Goal: Task Accomplishment & Management: Complete application form

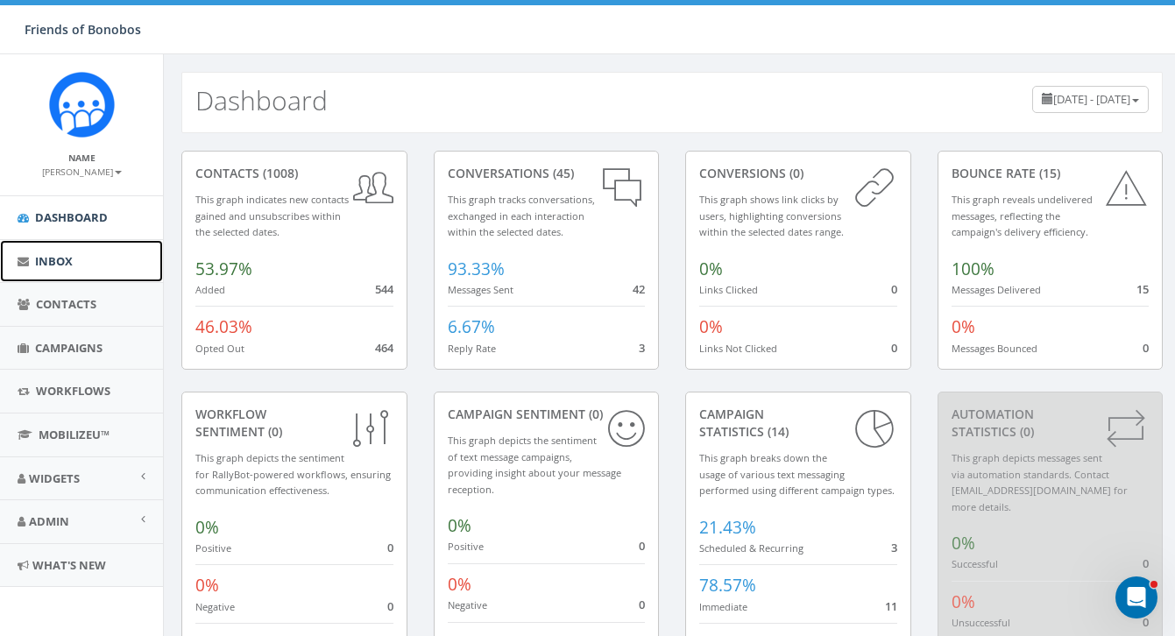
click at [93, 271] on link "Inbox" at bounding box center [81, 261] width 163 height 43
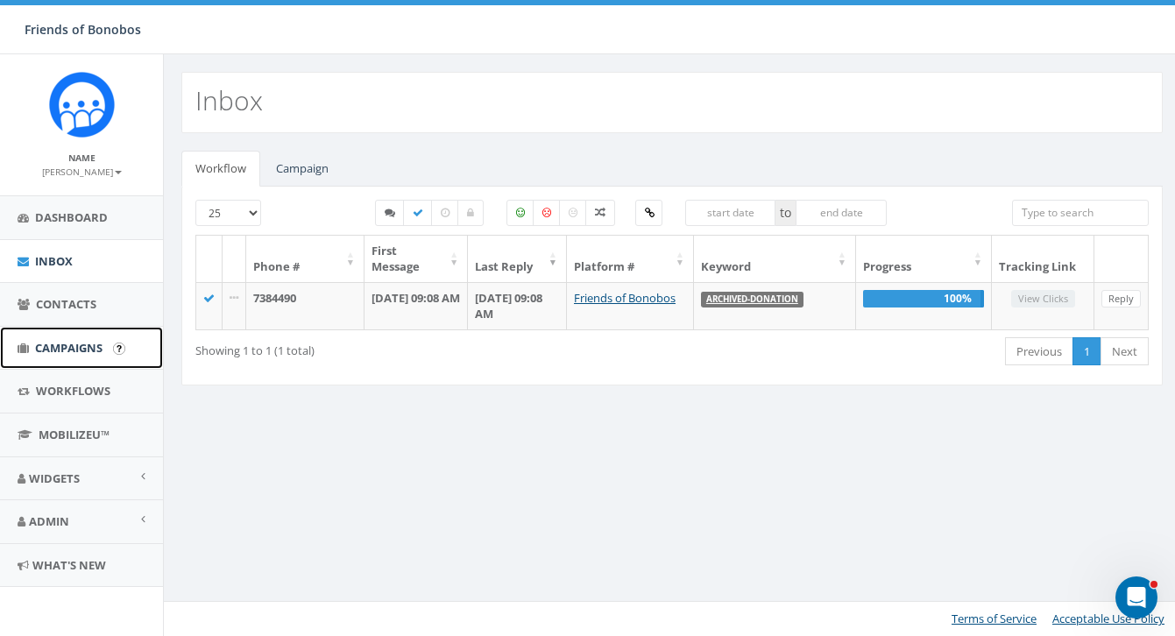
click at [75, 356] on link "Campaigns" at bounding box center [81, 348] width 163 height 43
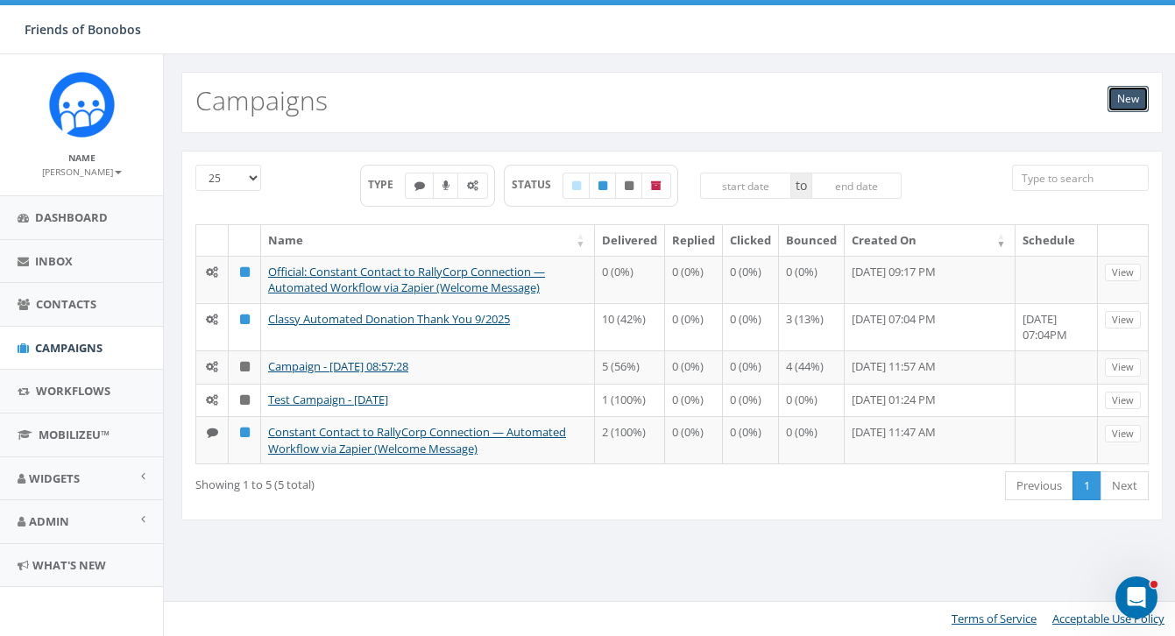
click at [1129, 103] on link "New" at bounding box center [1128, 99] width 41 height 26
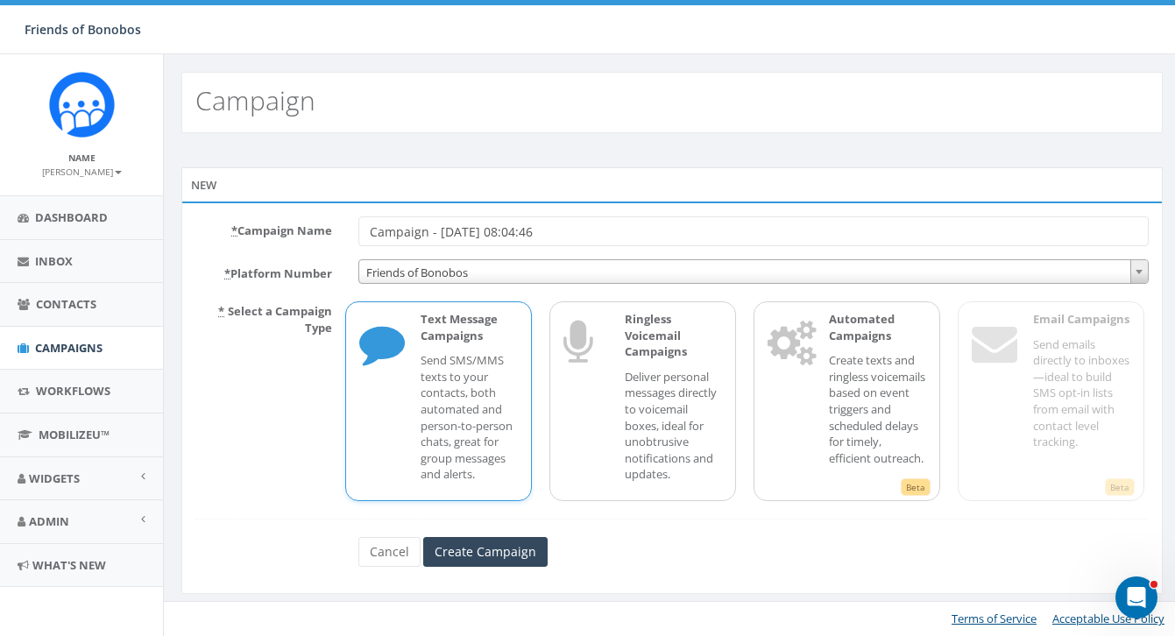
drag, startPoint x: 572, startPoint y: 235, endPoint x: 353, endPoint y: 223, distance: 219.3
click at [352, 225] on div "Campaign - 10/08/2025, 08:04:46" at bounding box center [753, 231] width 817 height 30
type input "Welcome Text - New Baby"
click at [474, 552] on input "Create Campaign" at bounding box center [485, 552] width 124 height 30
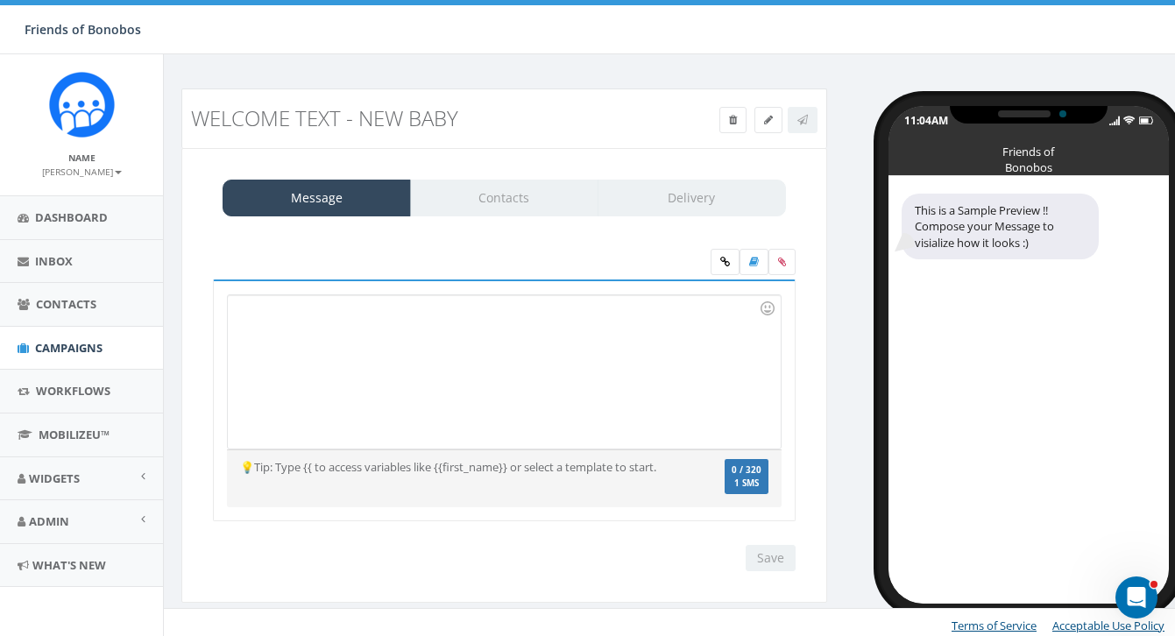
click at [423, 354] on div at bounding box center [504, 371] width 552 height 153
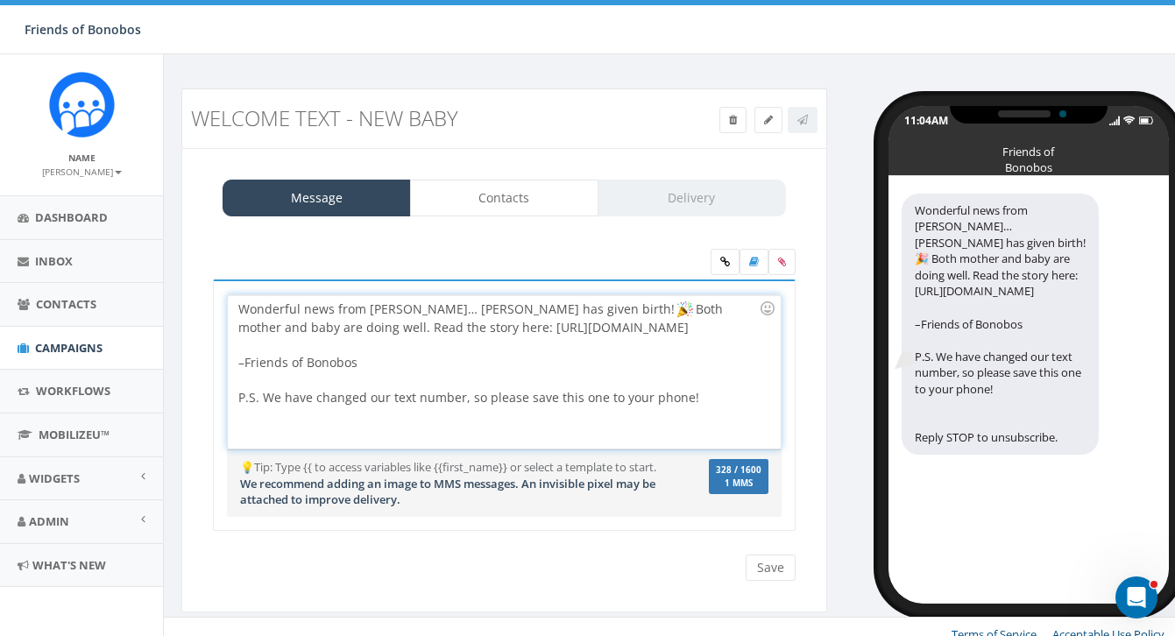
click at [667, 389] on div at bounding box center [498, 381] width 520 height 18
click at [486, 352] on div "Wonderful news from Lola ya Bonobo… Ndjili has given birth! Both mother and bab…" at bounding box center [504, 371] width 552 height 153
drag, startPoint x: 437, startPoint y: 350, endPoint x: 444, endPoint y: 333, distance: 18.9
click at [445, 333] on div "Wonderful news from Lola ya Bonobo… Ndjili has given birth! Both mother and bab…" at bounding box center [504, 371] width 552 height 153
copy div "https://www.bonobos.org/blog/a-new-baby-bonobo-born-at-lola-ya-bonobo-sanctuary/"
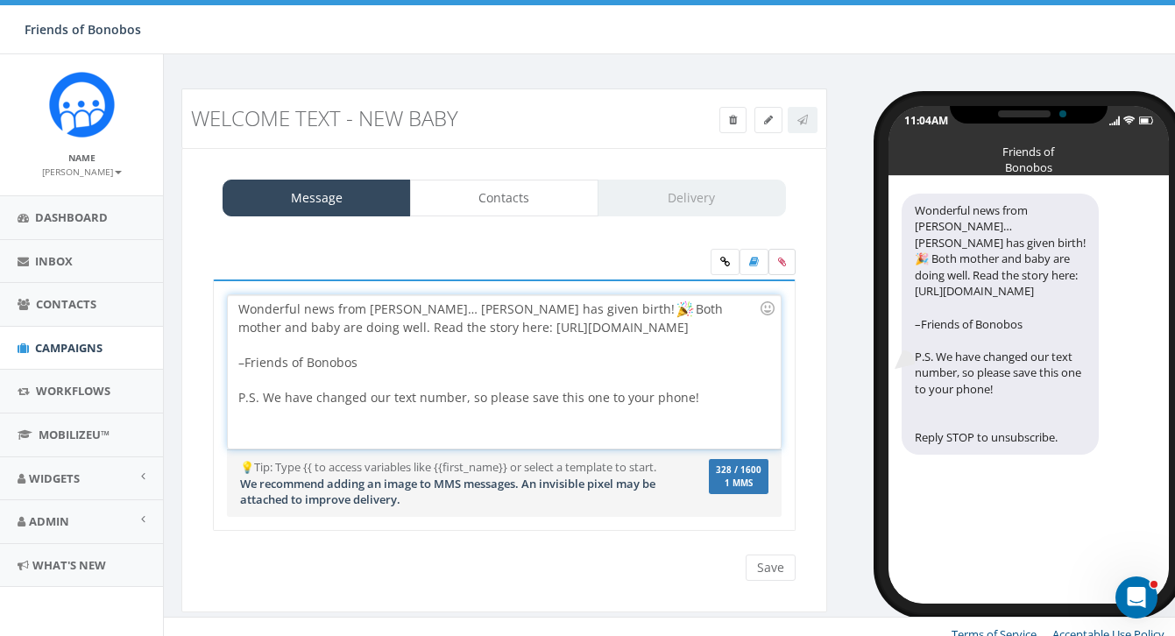
click at [781, 269] on label at bounding box center [781, 262] width 27 height 26
click at [0, 0] on input "file" at bounding box center [0, 0] width 0 height 0
click at [722, 264] on icon at bounding box center [725, 262] width 10 height 11
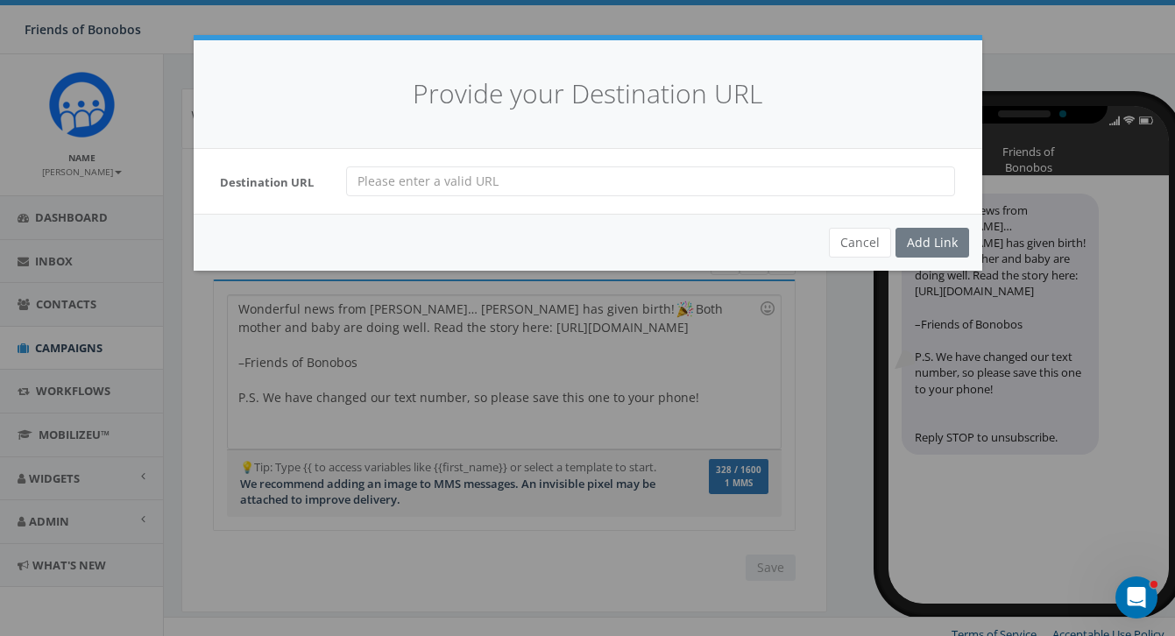
click at [555, 180] on input "url" at bounding box center [650, 181] width 609 height 30
paste input "https://www.bonobos.org/blog/a-new-baby-bonobo-born-at-lola-ya-bonobo-sanctuary/"
type input "https://www.bonobos.org/blog/a-new-baby-bonobo-born-at-lola-ya-bonobo-sanctuary/"
click at [943, 244] on div "Add Link" at bounding box center [932, 243] width 74 height 30
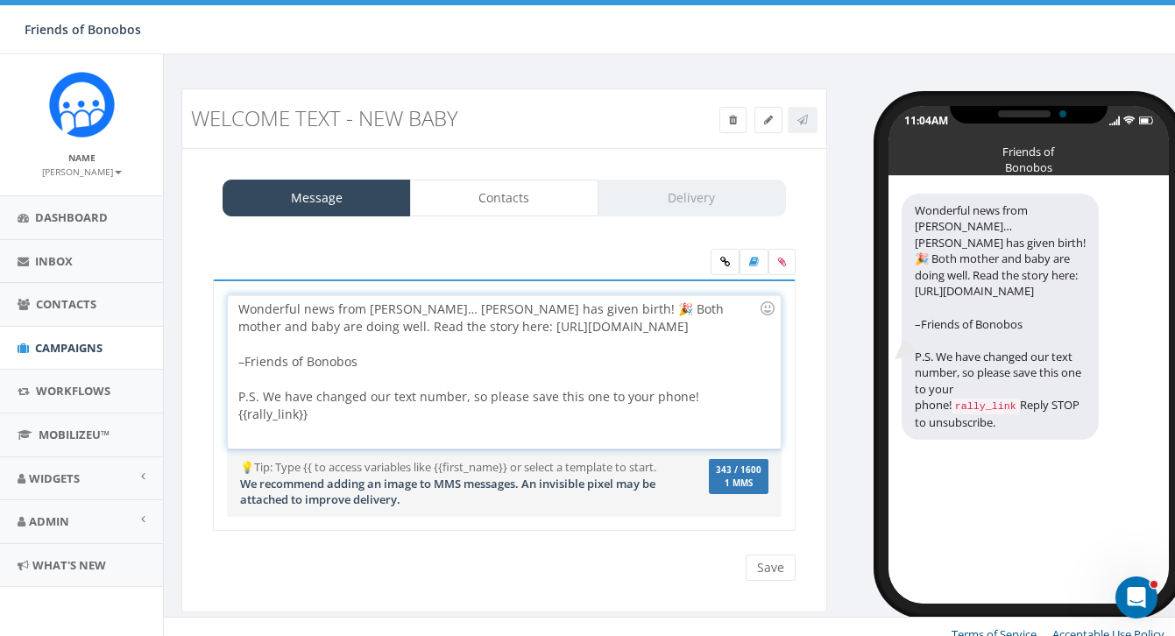
drag, startPoint x: 349, startPoint y: 438, endPoint x: 208, endPoint y: 438, distance: 141.1
click at [208, 438] on div "Wonderful news from Lola ya Bonobo… Ndjili has given birth! 🎉 Both mother and b…" at bounding box center [504, 416] width 609 height 273
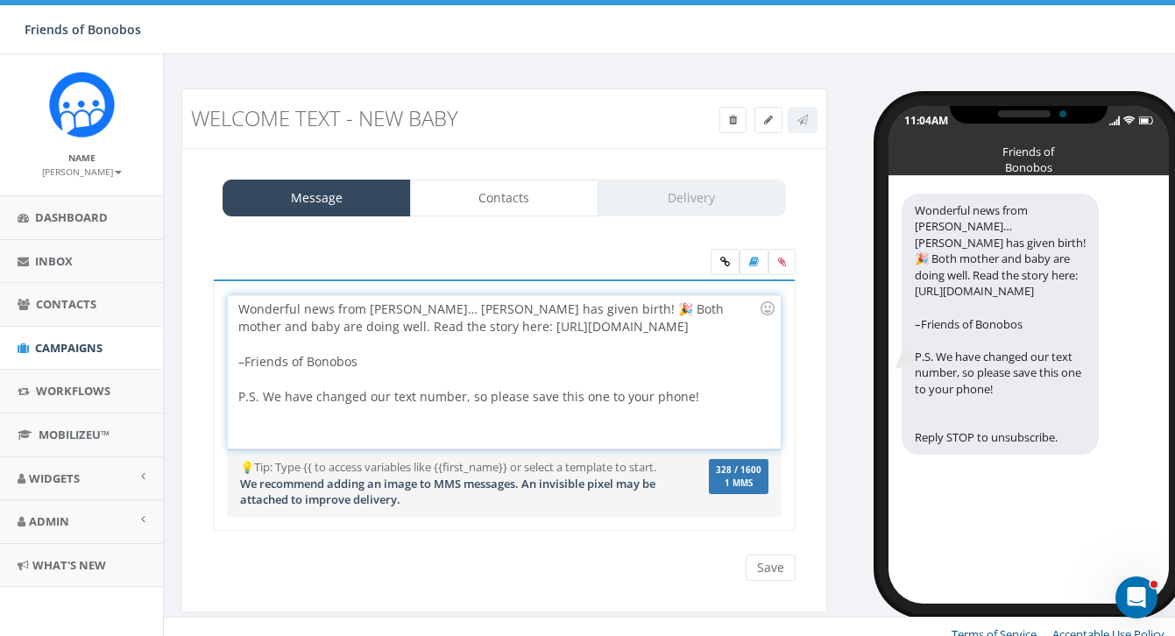
drag, startPoint x: 421, startPoint y: 345, endPoint x: 421, endPoint y: 326, distance: 19.3
click at [421, 326] on div "Wonderful news from Lola ya Bonobo… Ndjili has given birth! 🎉 Both mother and b…" at bounding box center [504, 371] width 552 height 153
copy div "ttps://www.bonobos.org/blog/a-new-baby-bonobo-born-at-lola-ya-bonobo-sanctuary/"
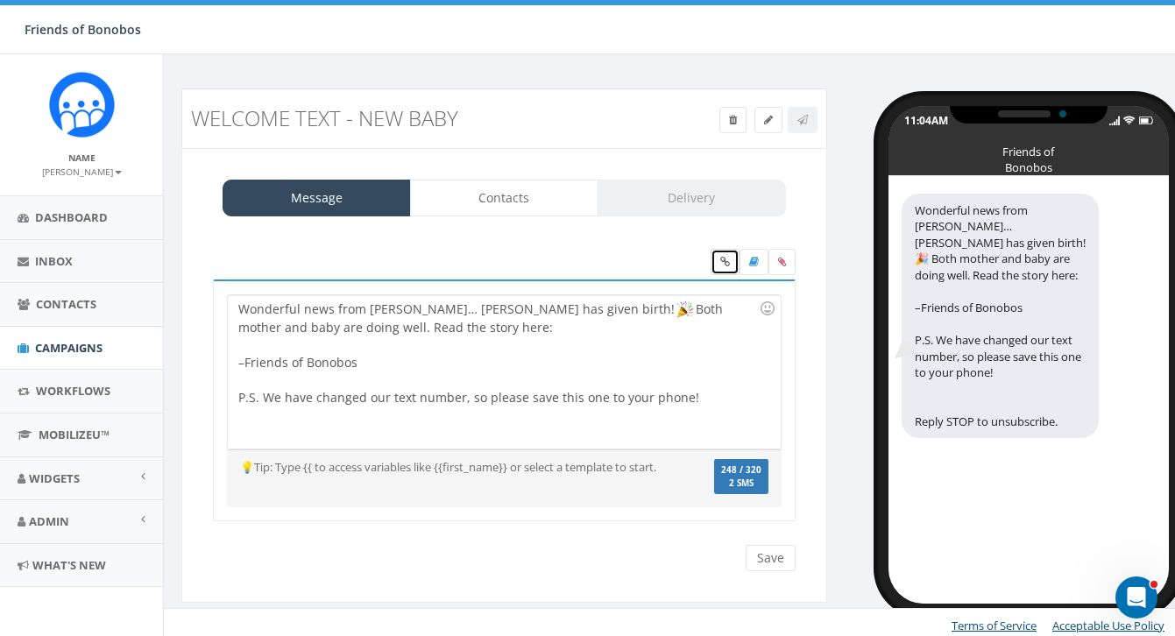
click at [723, 260] on icon at bounding box center [725, 262] width 10 height 11
click at [722, 265] on icon at bounding box center [725, 262] width 10 height 11
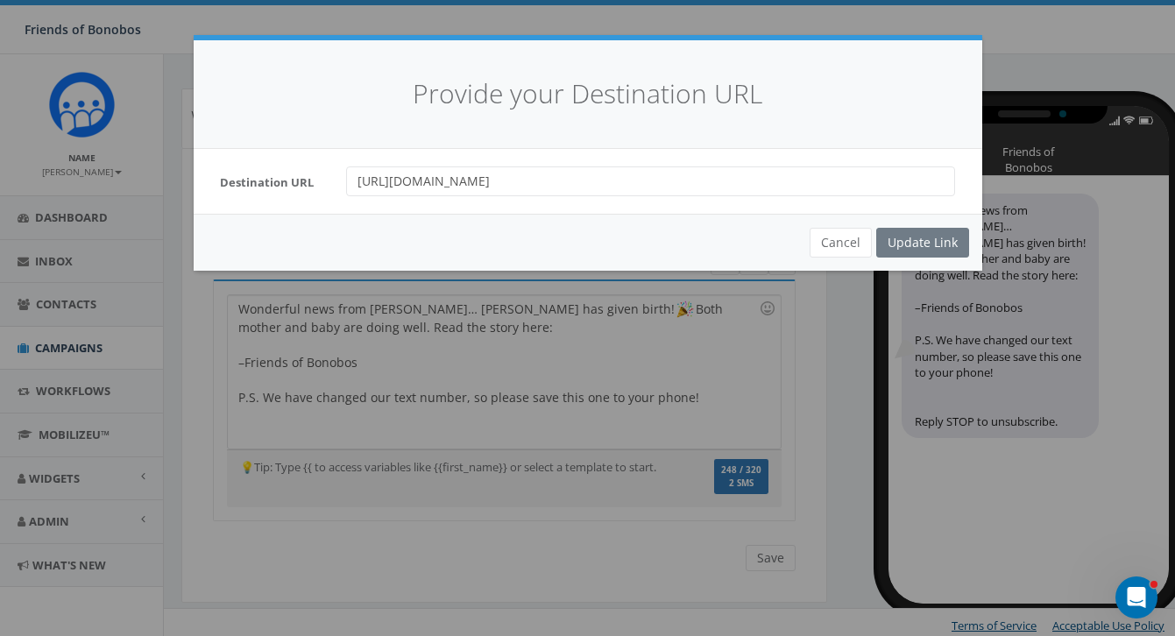
click at [924, 232] on div "Cancel Update Link" at bounding box center [588, 242] width 789 height 57
click at [924, 245] on div "Cancel Update Link" at bounding box center [588, 242] width 789 height 57
click at [911, 250] on div "Cancel Update Link" at bounding box center [588, 242] width 789 height 57
click at [867, 181] on input "https://www.bonobos.org/blog/a-new-baby-bonobo-born-at-lola-ya-bonobo-sanctuary/" at bounding box center [650, 181] width 609 height 30
type input "https://www.bonobos.org/blog/a-new-baby-bonobo-born-at-lola-ya-bonobo-sanctuary/"
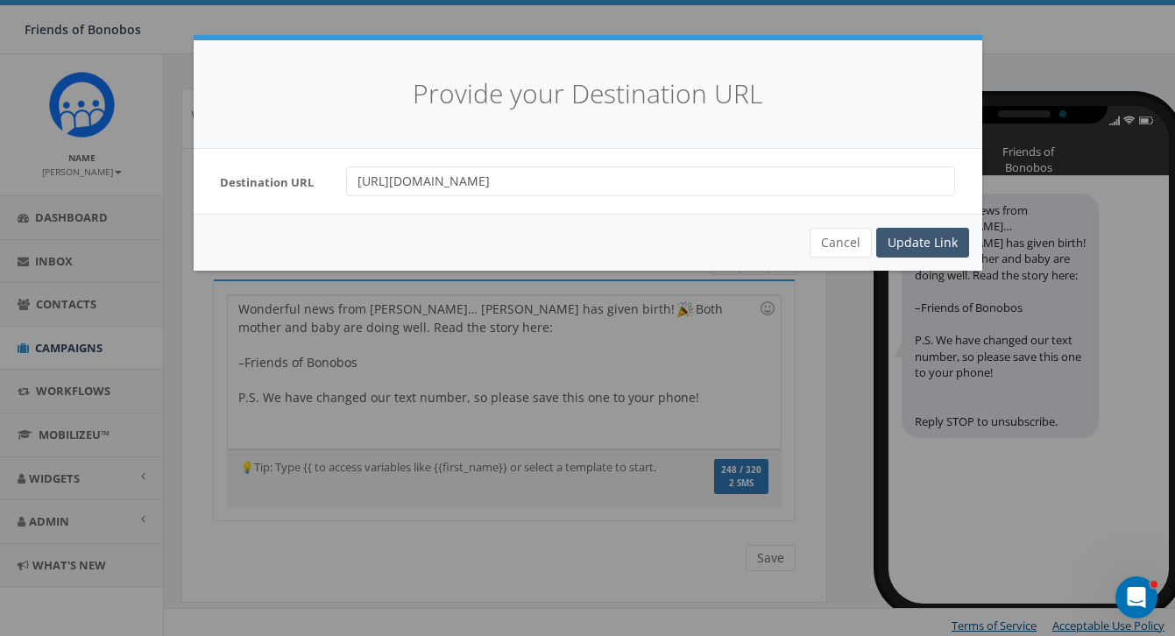
click at [940, 249] on div "Update Link" at bounding box center [922, 243] width 93 height 30
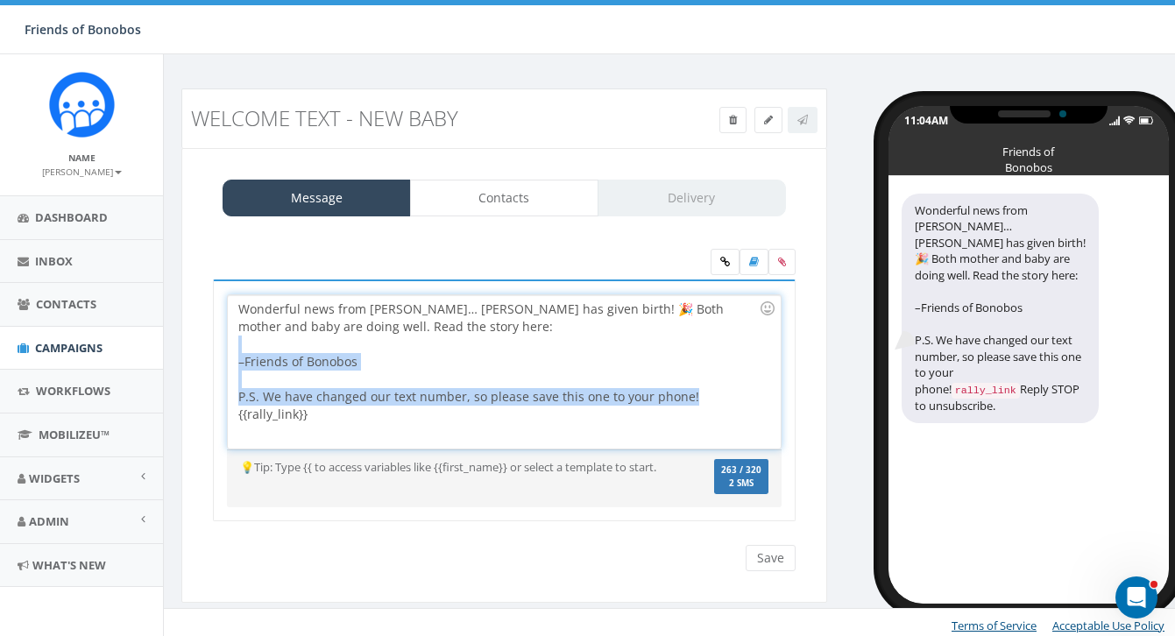
drag, startPoint x: 695, startPoint y: 396, endPoint x: 223, endPoint y: 350, distance: 474.6
click at [223, 351] on div "Wonderful news from Lola ya Bonobo… Ndjili has given birth! 🎉 Both mother and b…" at bounding box center [504, 401] width 583 height 243
copy div "–Friends of Bonobos P.S. We have changed our text number, so please save this o…"
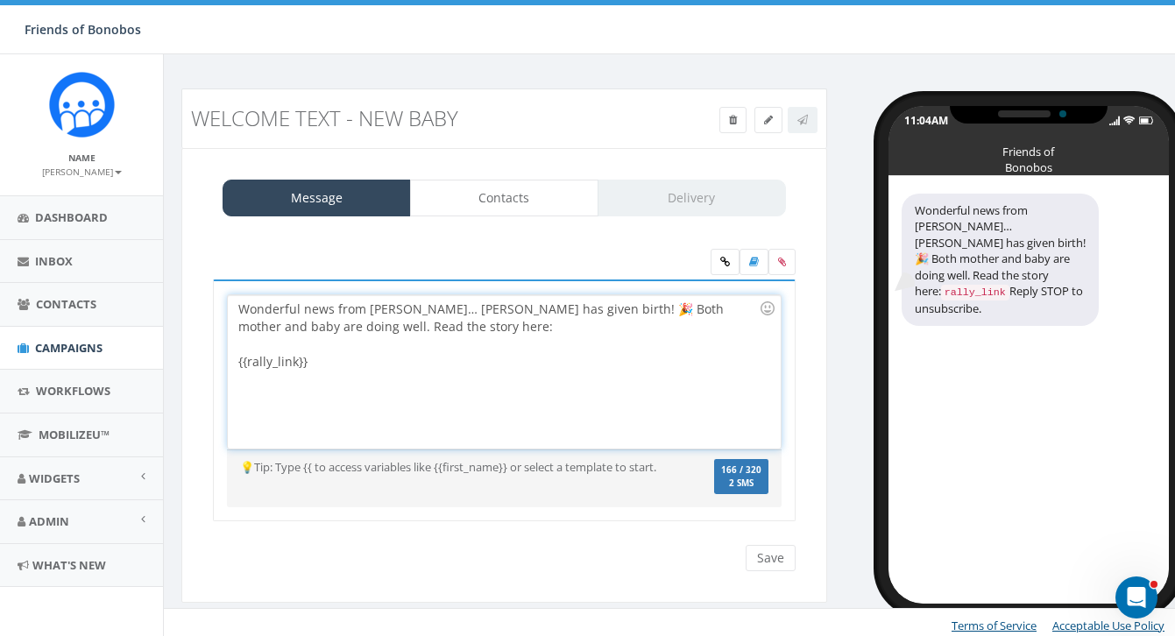
click at [370, 364] on div "Wonderful news from Lola ya Bonobo… Ndjili has given birth! 🎉 Both mother and b…" at bounding box center [504, 371] width 552 height 153
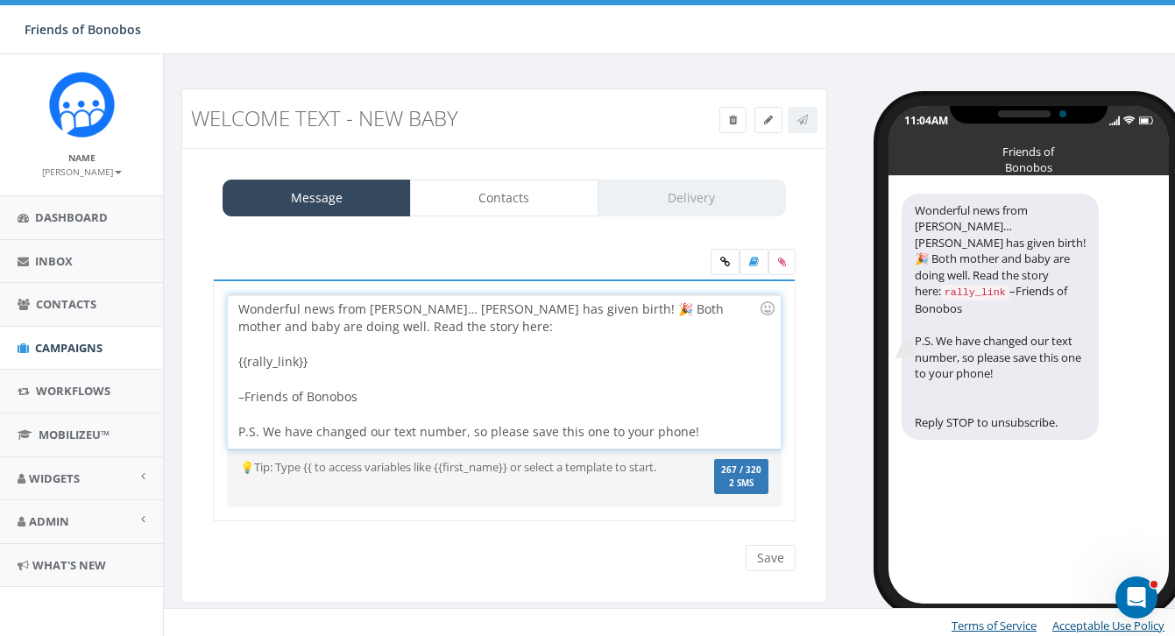
click at [376, 342] on div at bounding box center [498, 345] width 520 height 18
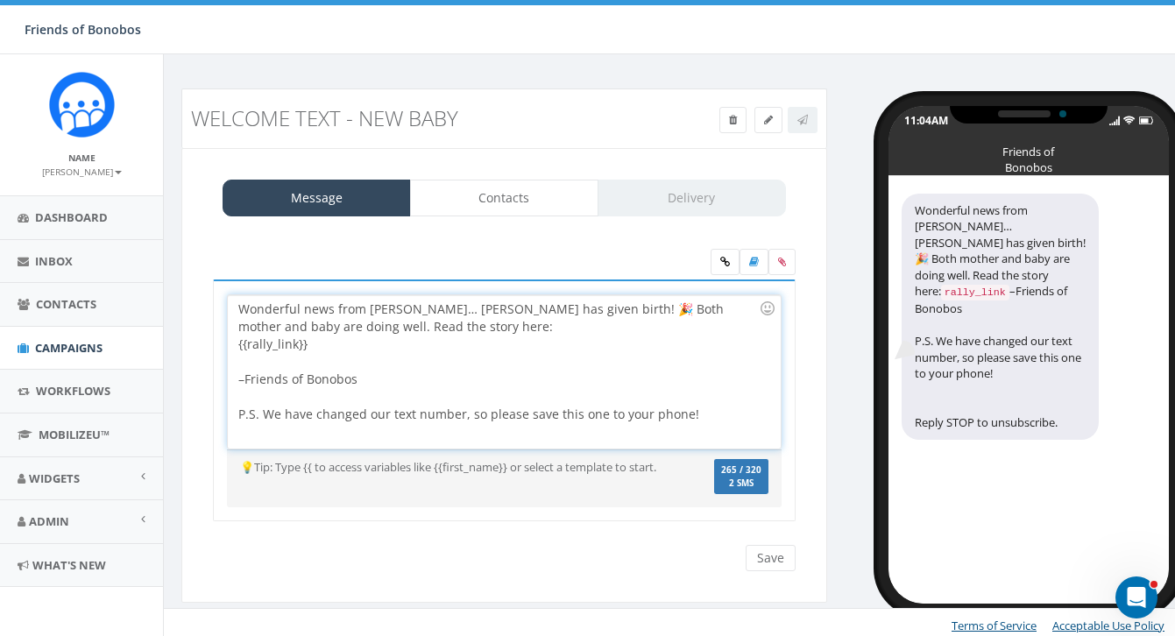
scroll to position [6, 0]
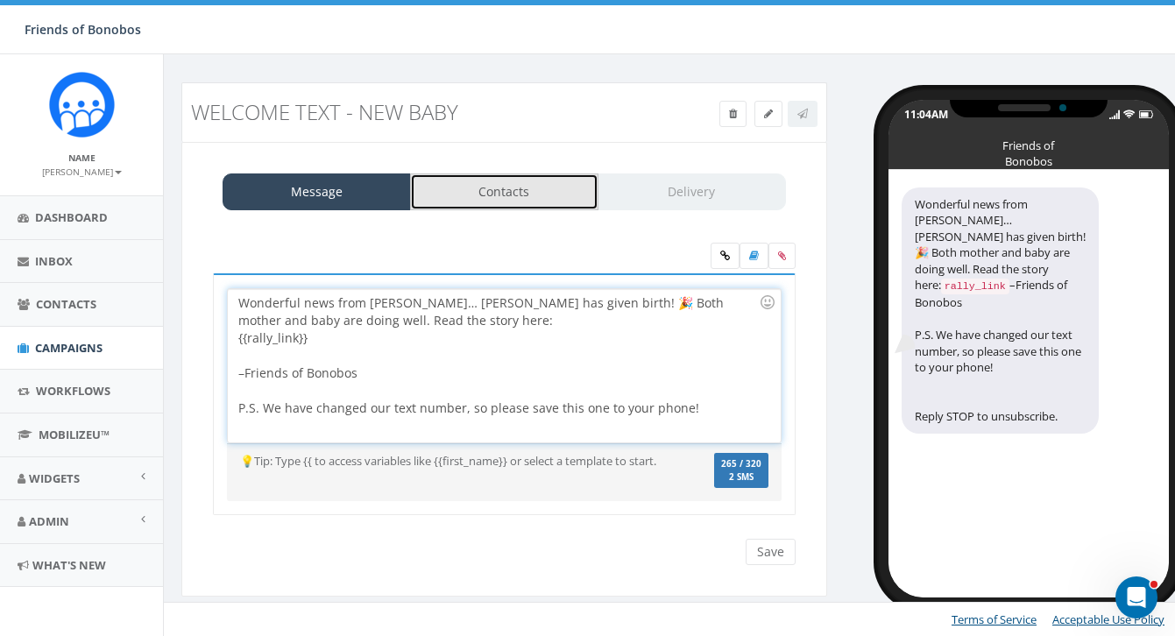
click at [517, 194] on link "Contacts" at bounding box center [504, 191] width 188 height 37
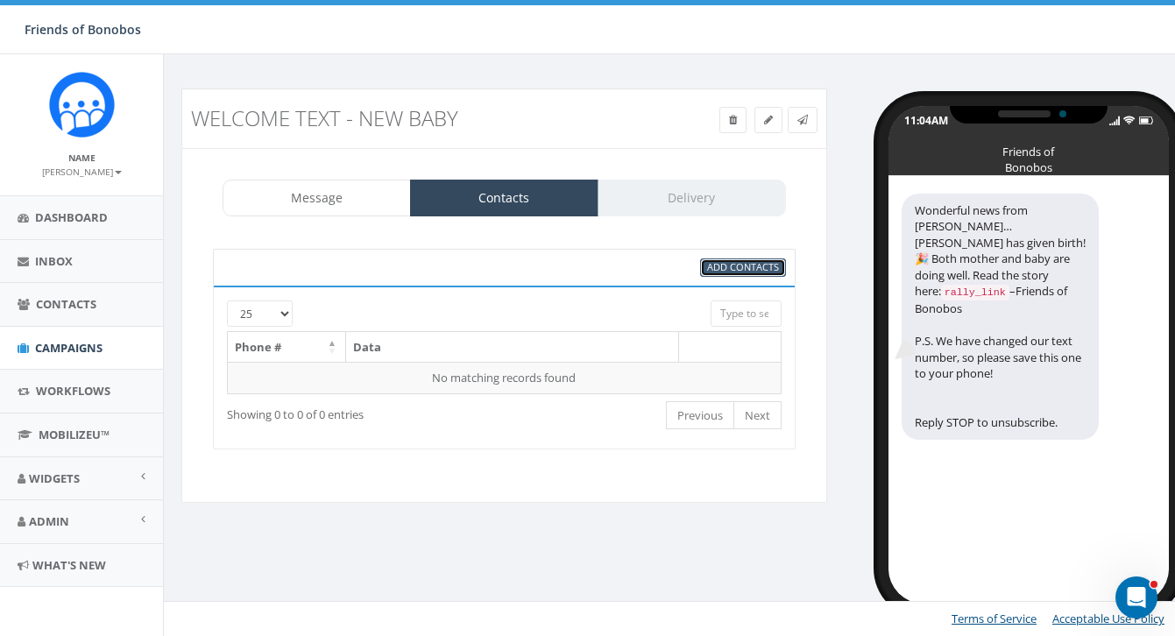
click at [728, 264] on span "Add Contacts" at bounding box center [743, 266] width 72 height 13
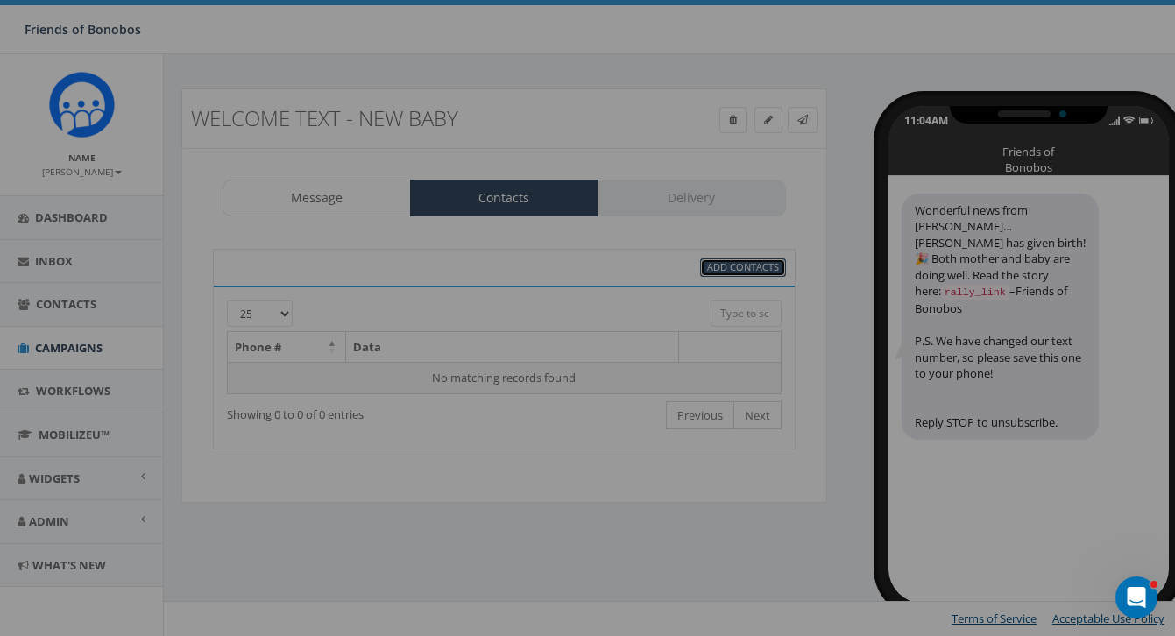
select select
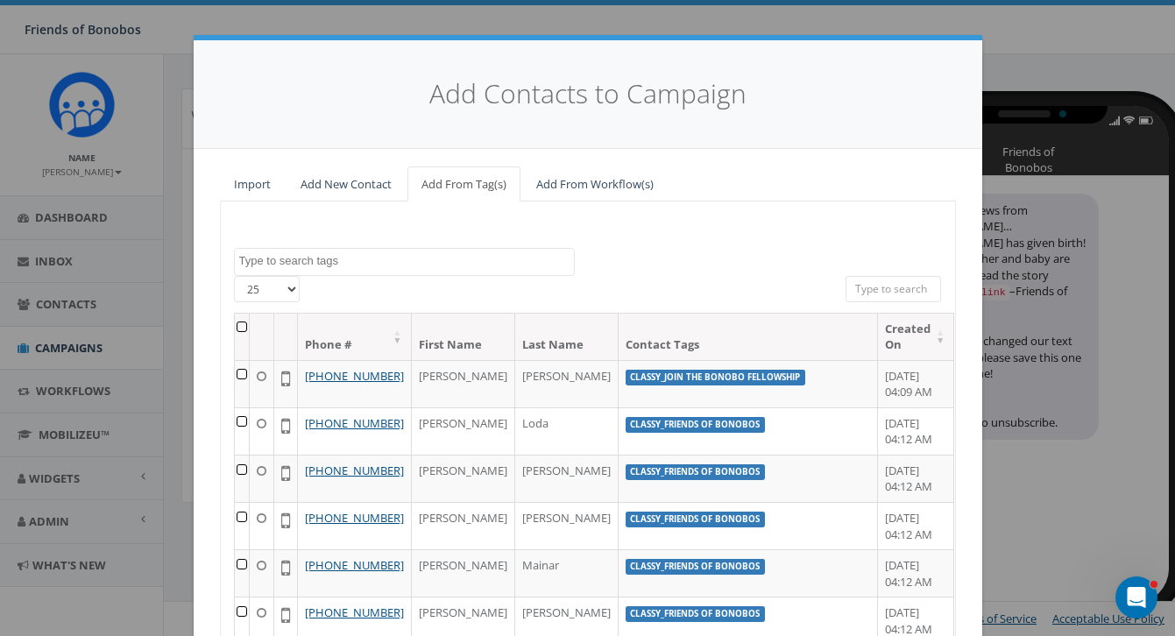
click at [423, 262] on textarea "Search" at bounding box center [406, 261] width 335 height 16
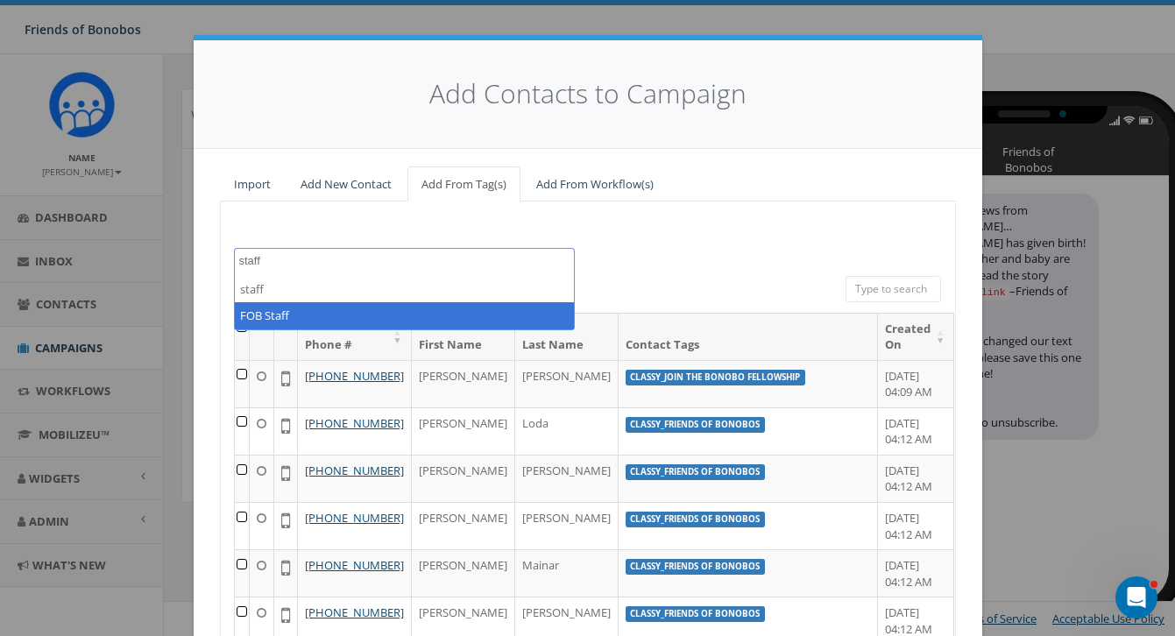
type textarea "staff"
select select "FOB Staff"
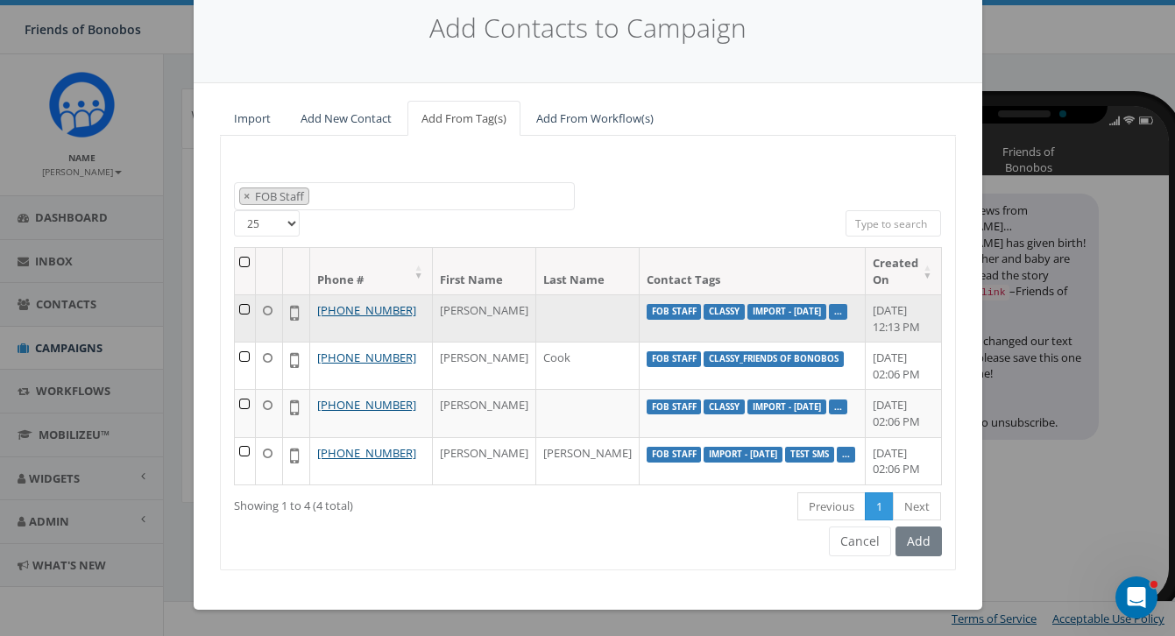
scroll to position [79, 0]
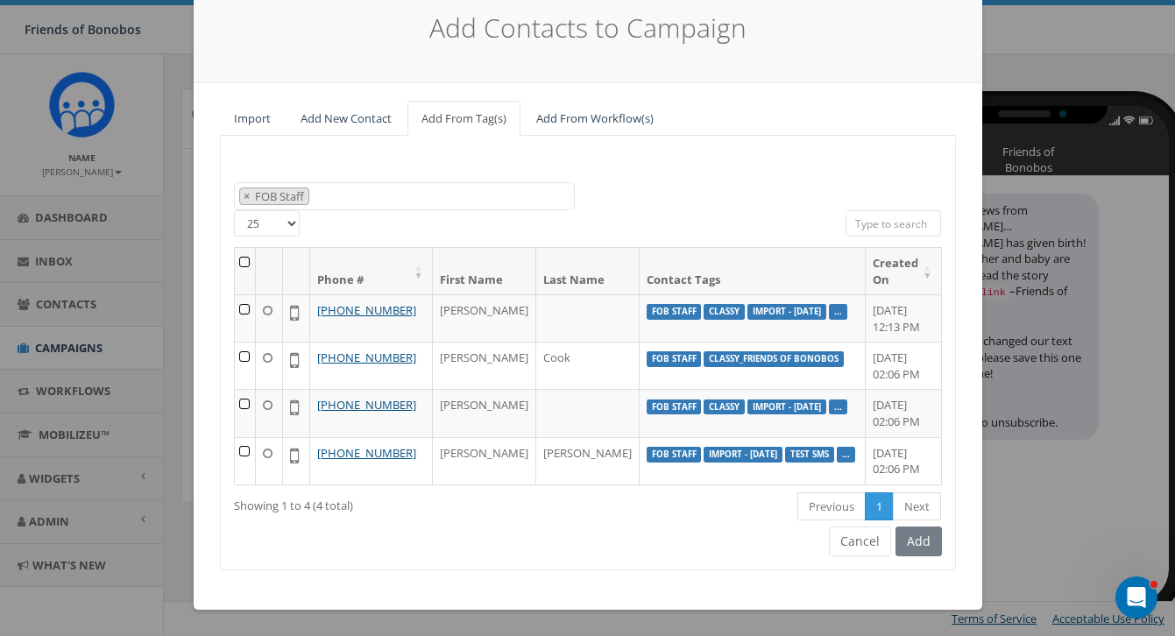
click at [913, 549] on div "Add" at bounding box center [916, 542] width 51 height 30
click at [250, 248] on th at bounding box center [246, 271] width 22 height 46
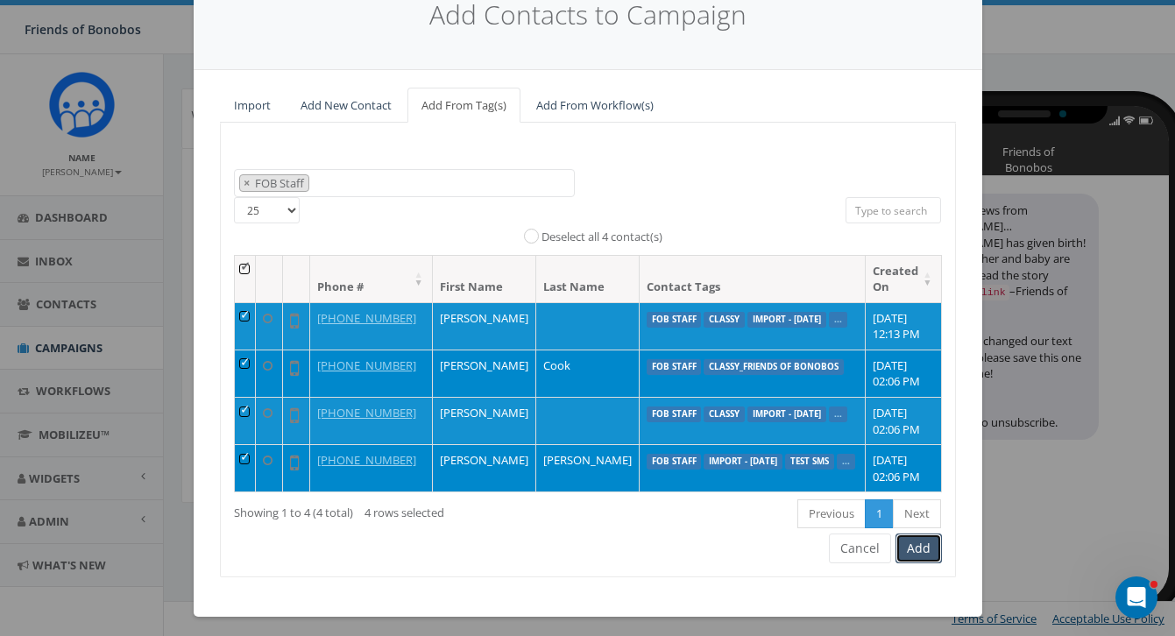
click at [917, 563] on button "Add" at bounding box center [918, 549] width 46 height 30
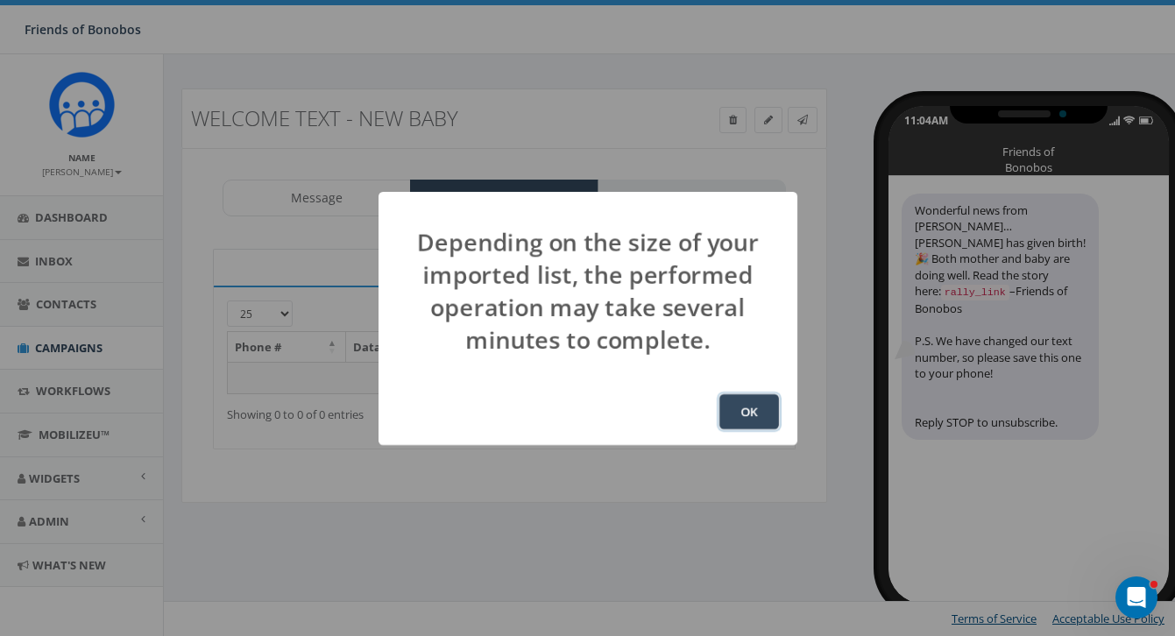
click at [729, 417] on button "OK" at bounding box center [749, 411] width 60 height 35
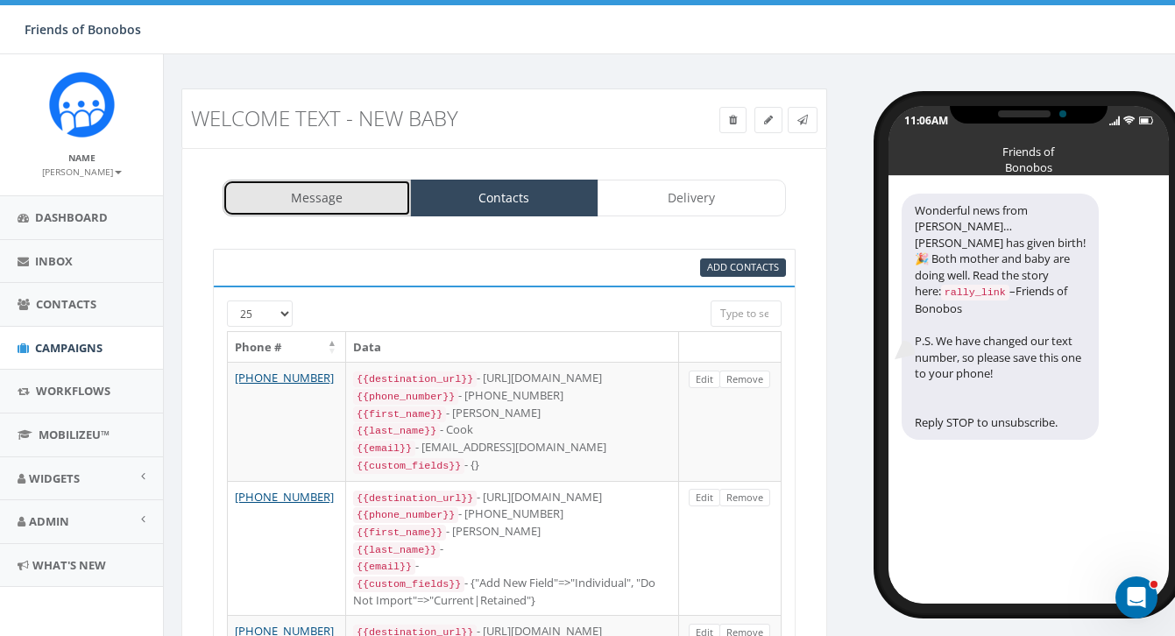
click at [348, 198] on link "Message" at bounding box center [317, 198] width 188 height 37
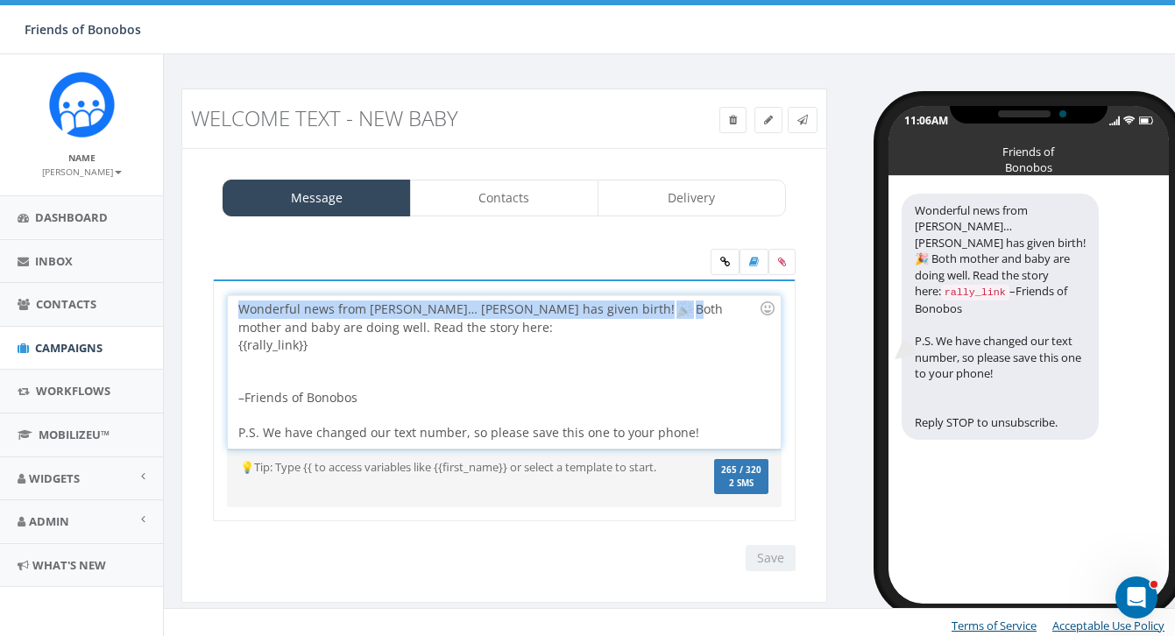
drag, startPoint x: 614, startPoint y: 309, endPoint x: 596, endPoint y: 311, distance: 18.5
click at [596, 311] on div "Wonderful news from Lola ya Bonobo… Ndjili has given birth! Both mother and bab…" at bounding box center [504, 371] width 552 height 153
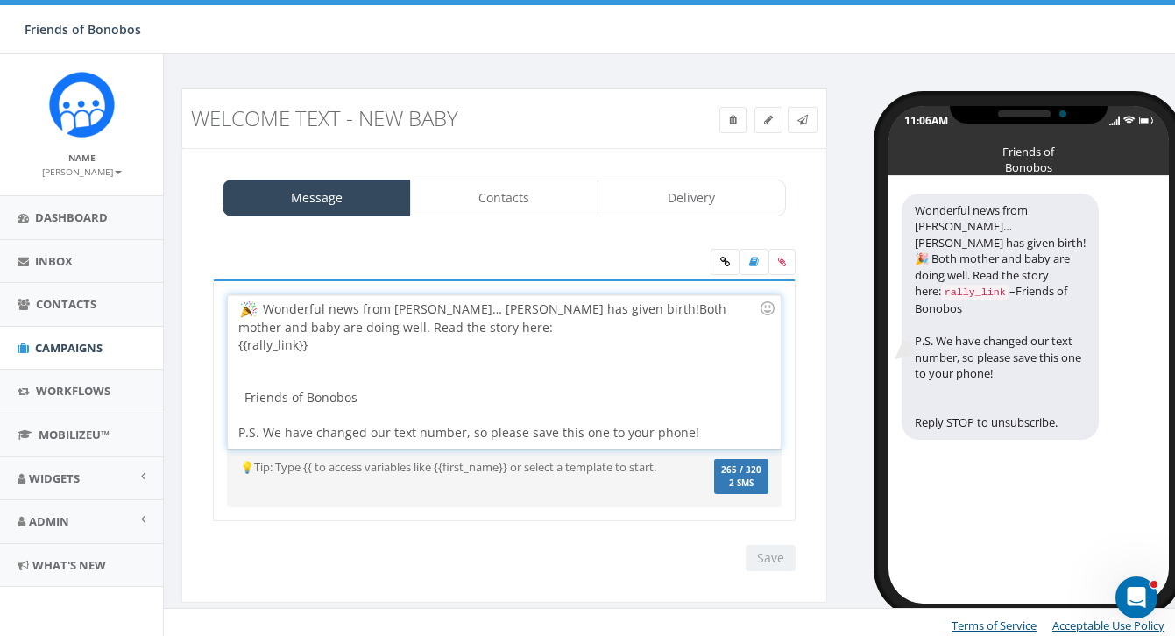
click at [605, 329] on div "Wonderful news from Lola ya Bonobo… Ndjili has given birth! Both mother and bab…" at bounding box center [504, 371] width 552 height 153
click at [506, 181] on link "Contacts" at bounding box center [504, 198] width 188 height 37
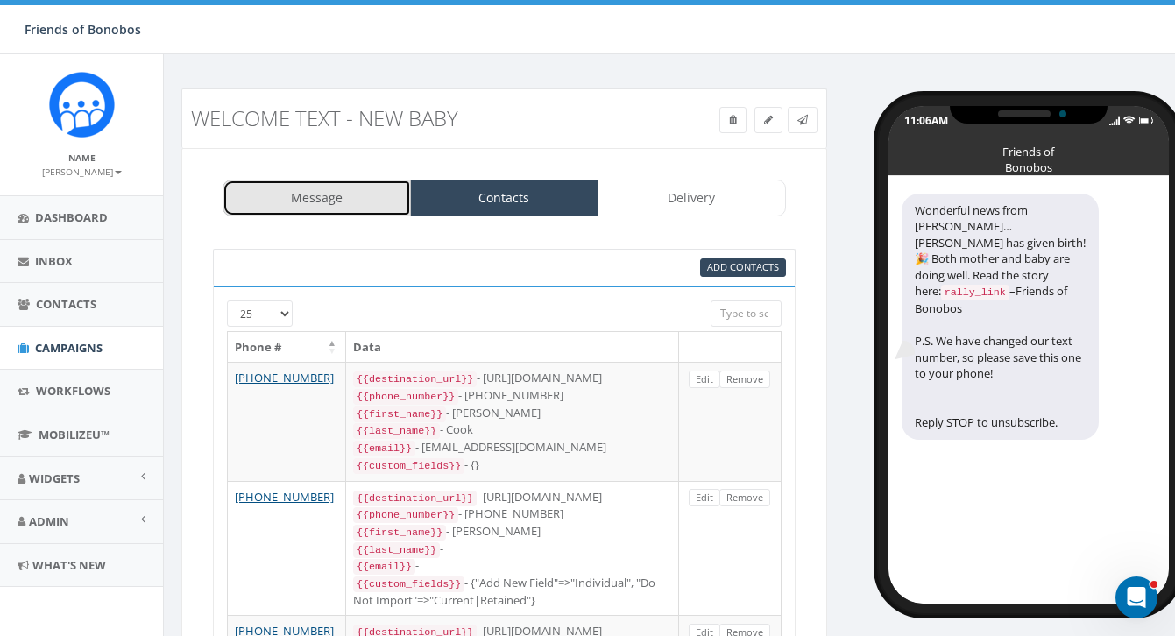
click at [347, 190] on link "Message" at bounding box center [317, 198] width 188 height 37
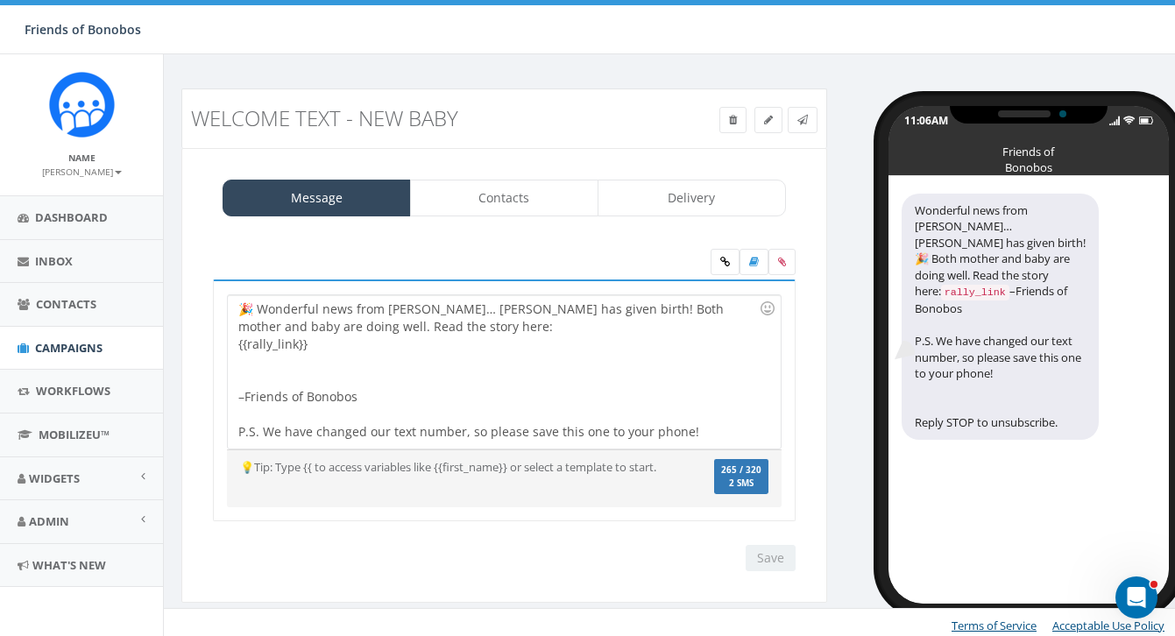
click at [583, 401] on div "🎉 Wonderful news from Lola ya Bonobo… Ndjili has given birth! Both mother and b…" at bounding box center [504, 371] width 552 height 153
click at [742, 435] on div "🎉 Wonderful news from Lola ya Bonobo… Ndjili has given birth! Both mother and b…" at bounding box center [504, 371] width 552 height 153
click at [571, 375] on div at bounding box center [498, 370] width 520 height 35
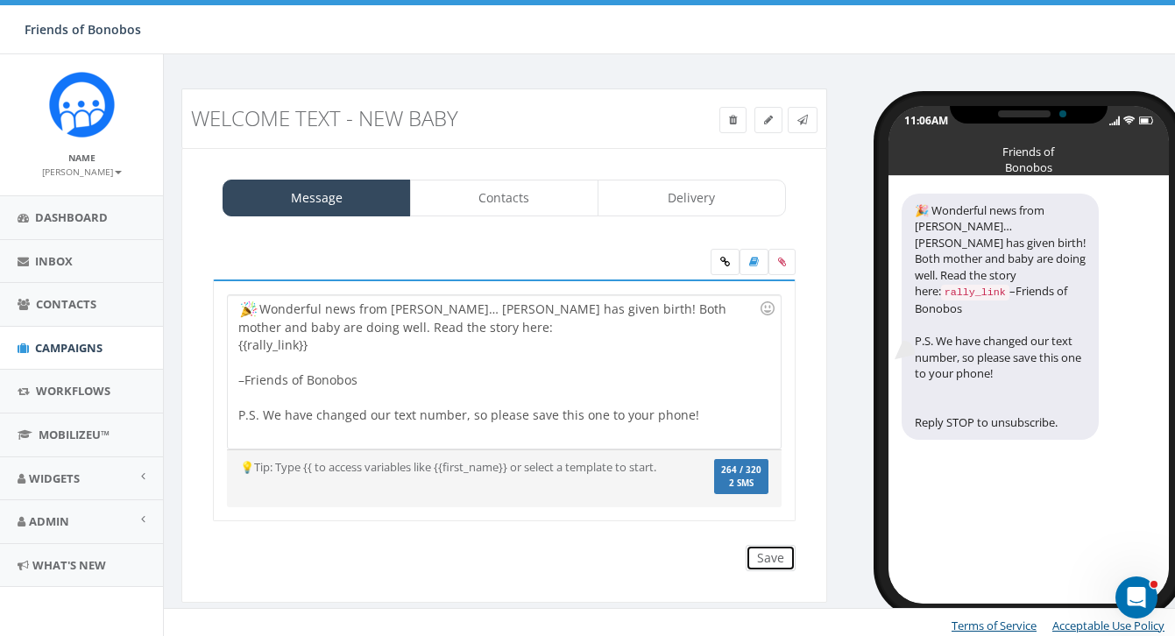
click at [770, 553] on input "Save" at bounding box center [771, 558] width 50 height 26
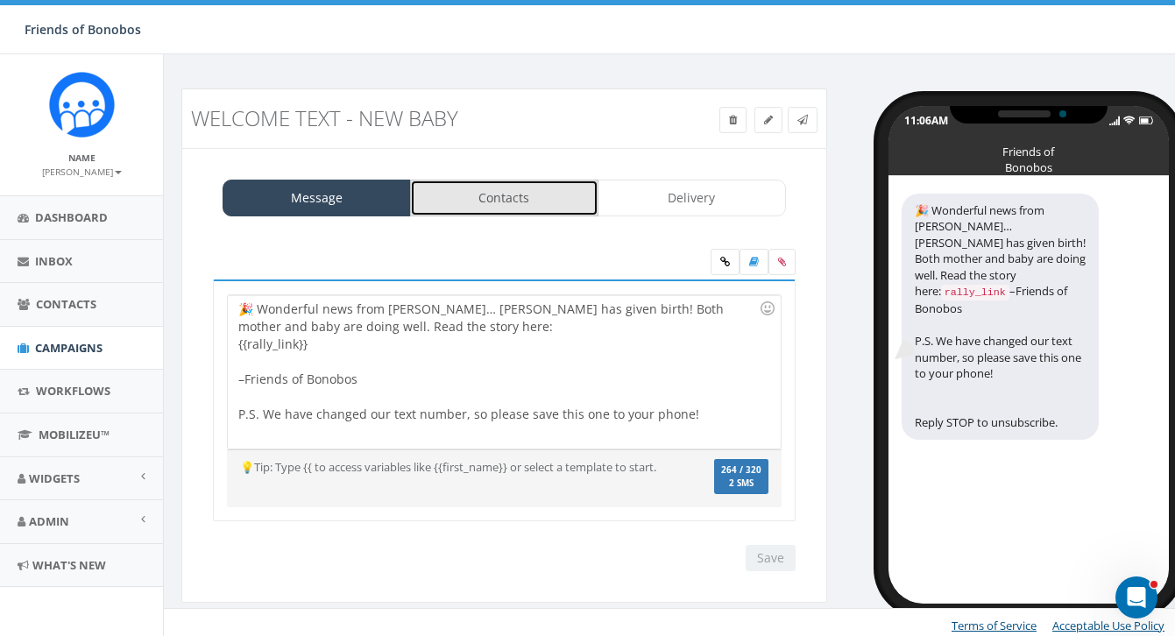
click at [499, 195] on link "Contacts" at bounding box center [504, 198] width 188 height 37
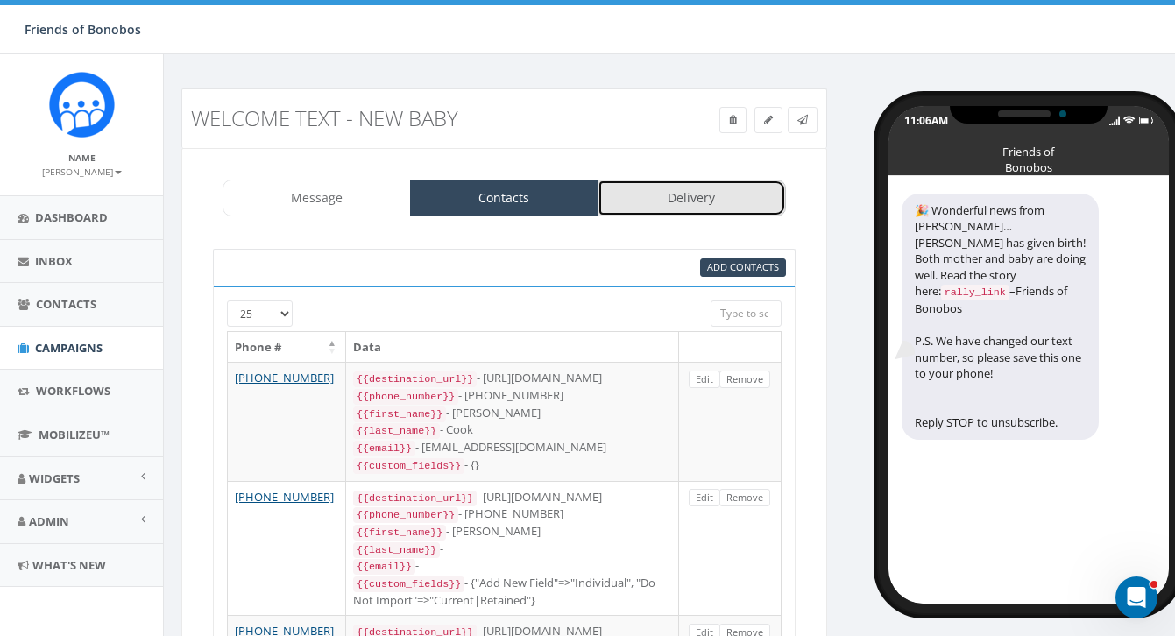
click at [696, 189] on link "Delivery" at bounding box center [692, 198] width 188 height 37
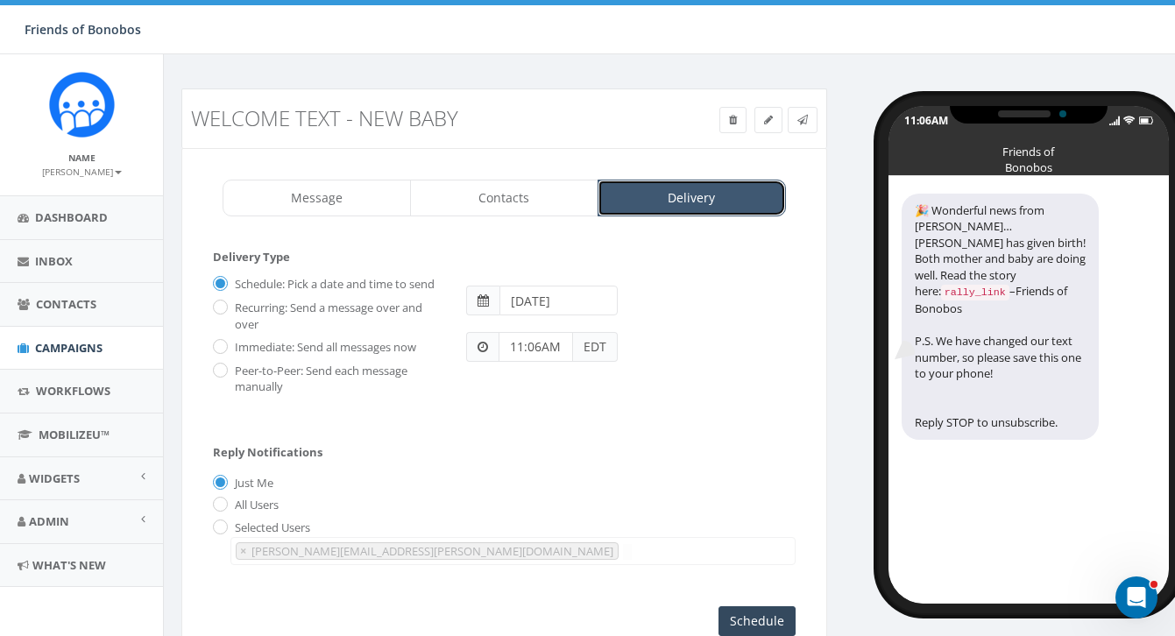
scroll to position [129, 0]
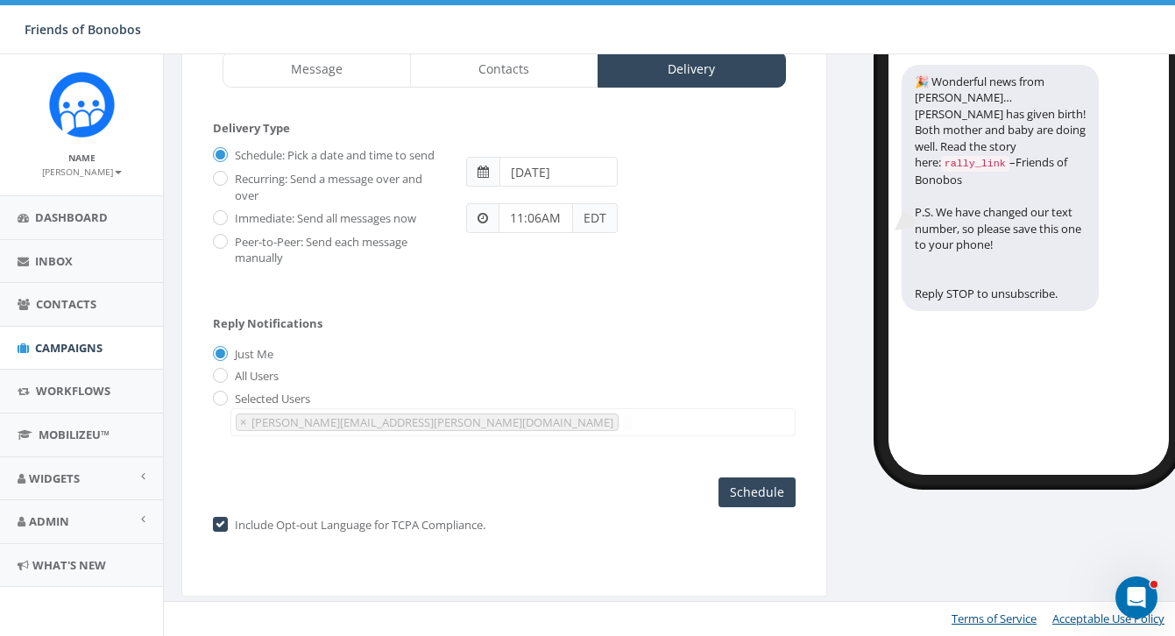
click at [229, 216] on div "Immediate: Send all messages now" at bounding box center [326, 215] width 227 height 25
click at [230, 220] on label "Immediate: Send all messages now" at bounding box center [323, 219] width 186 height 18
click at [224, 220] on input "Immediate: Send all messages now" at bounding box center [218, 218] width 11 height 11
radio input "true"
click at [775, 494] on input "Send Now" at bounding box center [754, 493] width 82 height 30
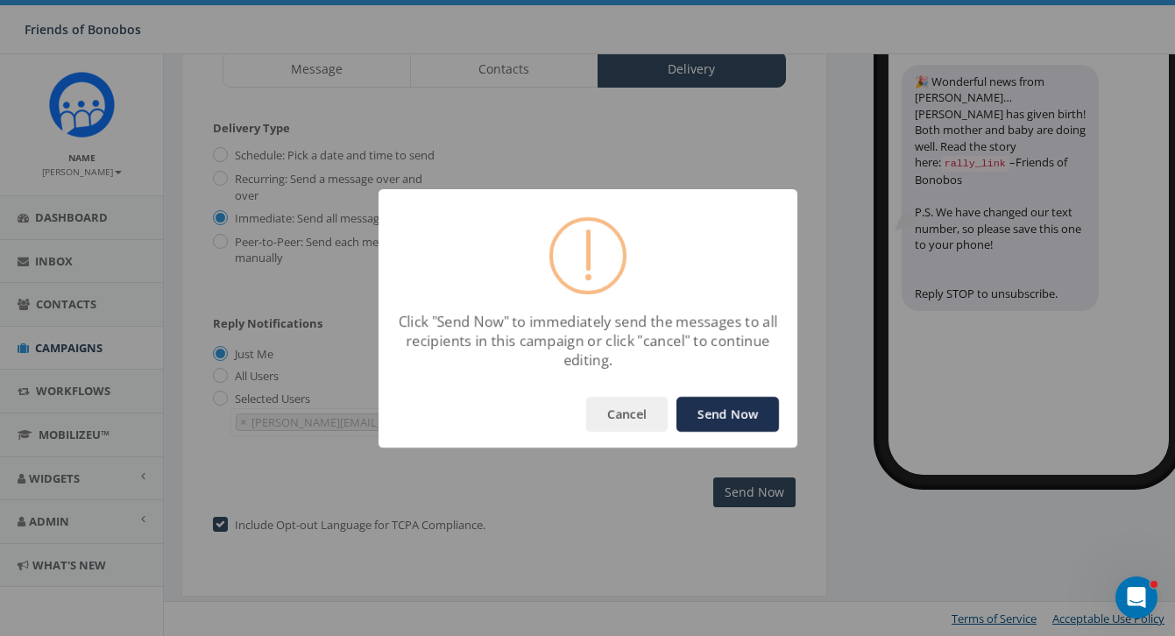
click at [736, 414] on button "Send Now" at bounding box center [727, 414] width 103 height 35
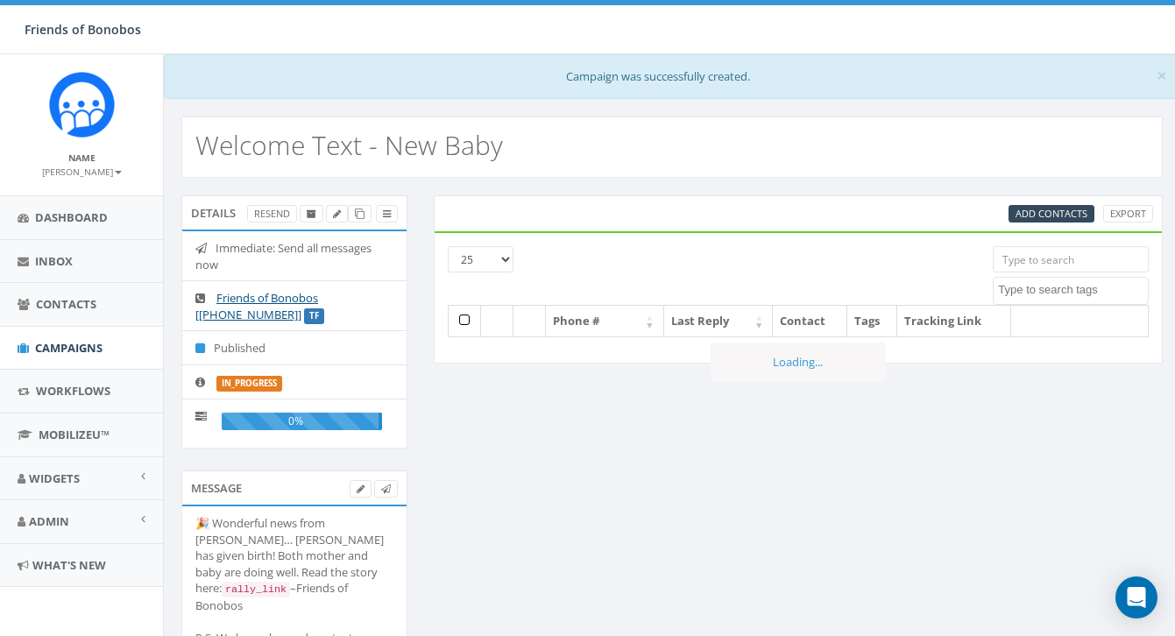
select select
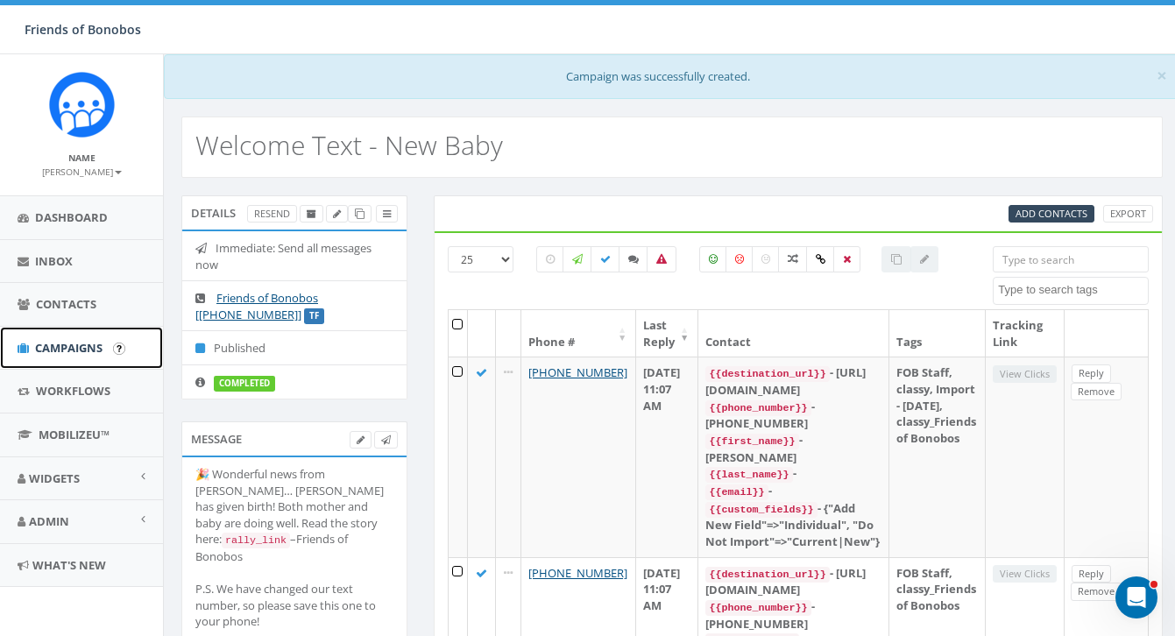
click at [77, 343] on span "Campaigns" at bounding box center [68, 348] width 67 height 16
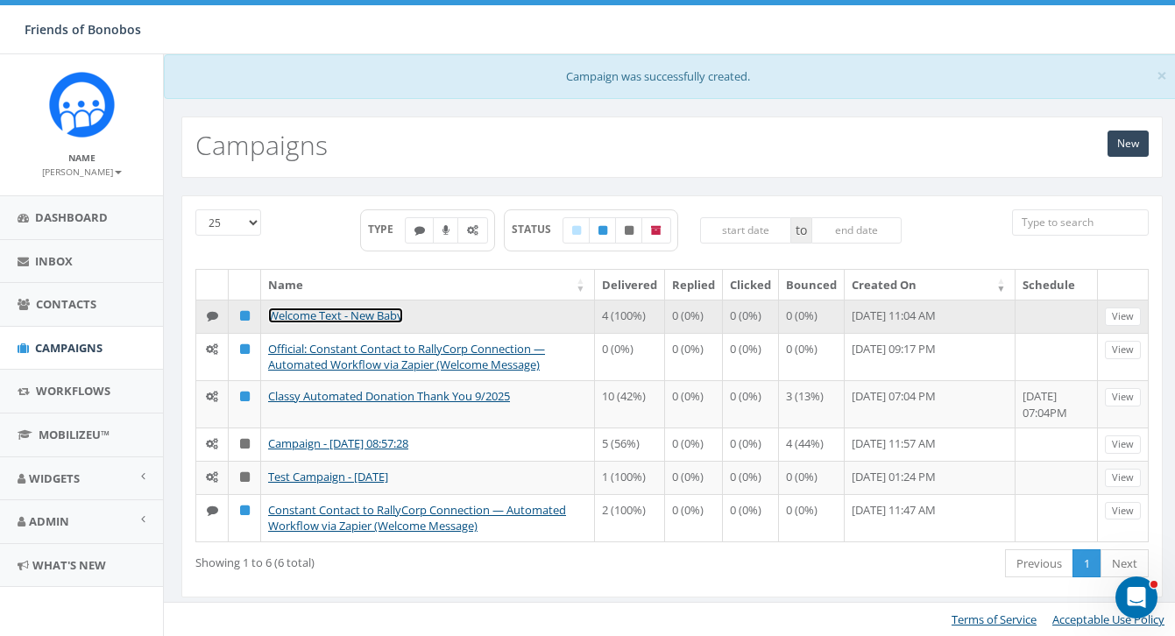
click at [354, 315] on link "Welcome Text - New Baby" at bounding box center [335, 316] width 135 height 16
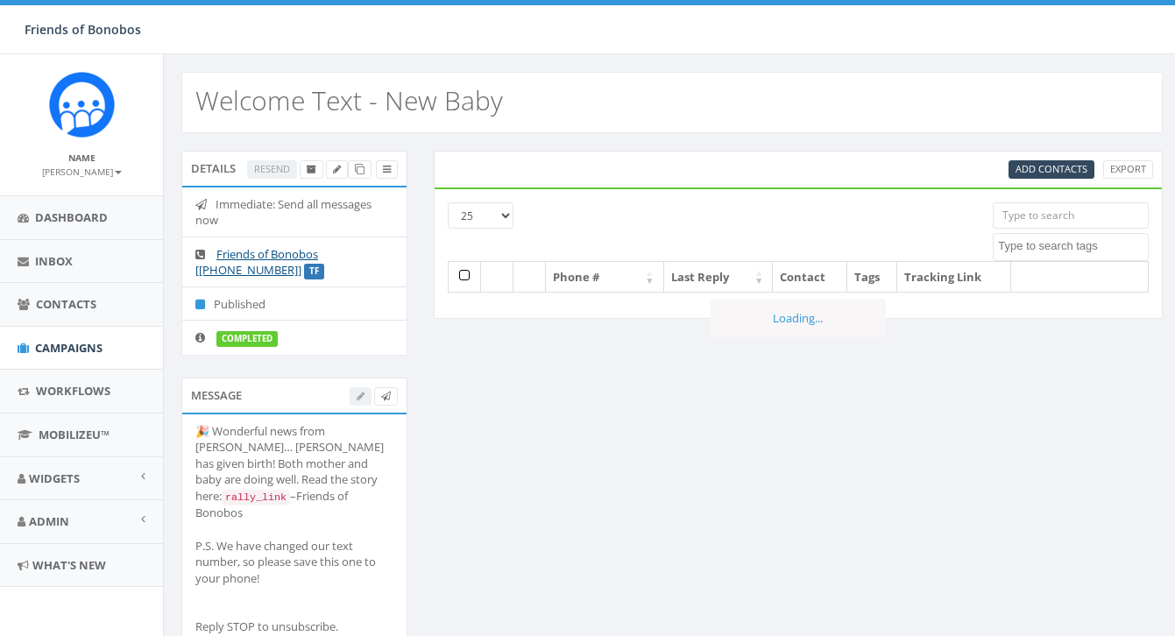
select select
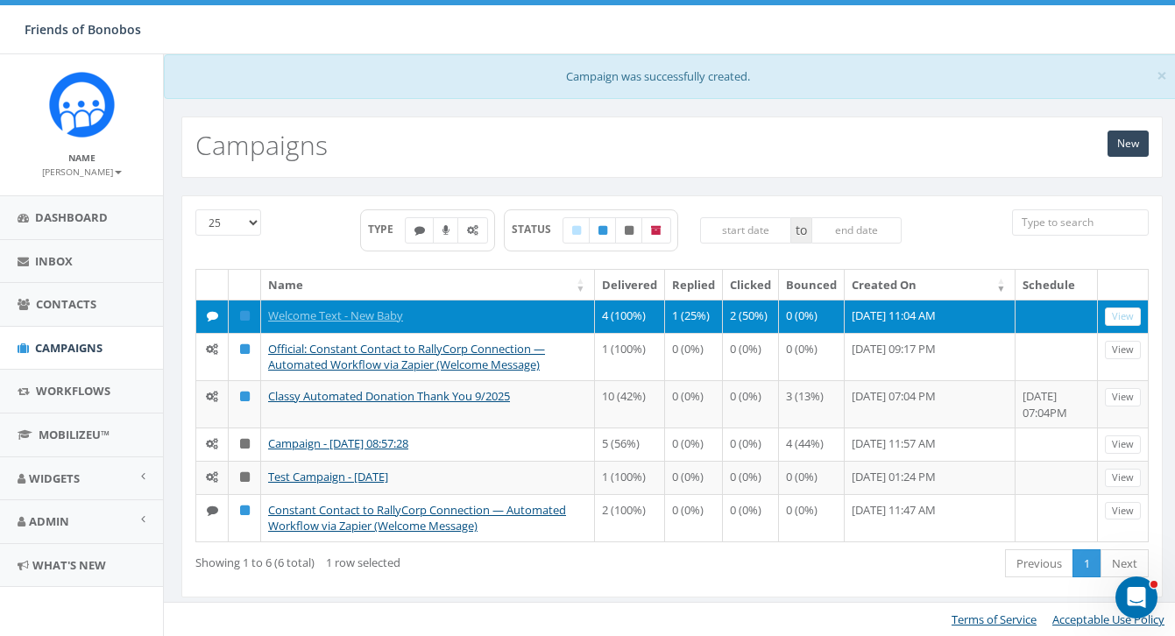
click at [1056, 310] on td at bounding box center [1057, 316] width 82 height 33
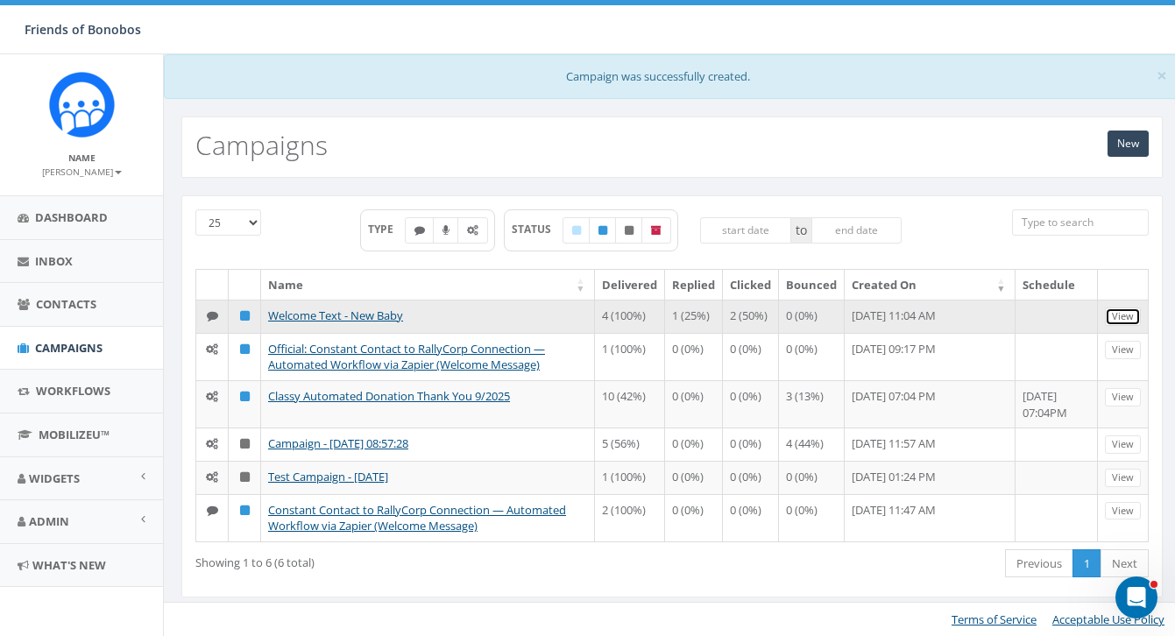
click at [1131, 323] on link "View" at bounding box center [1123, 317] width 36 height 18
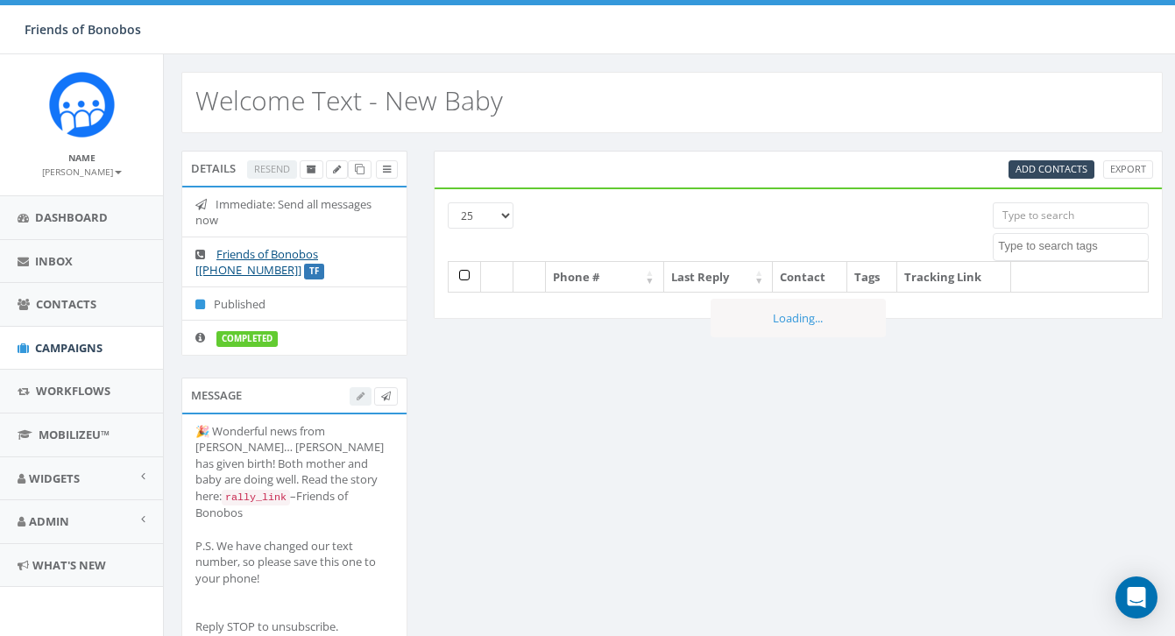
select select
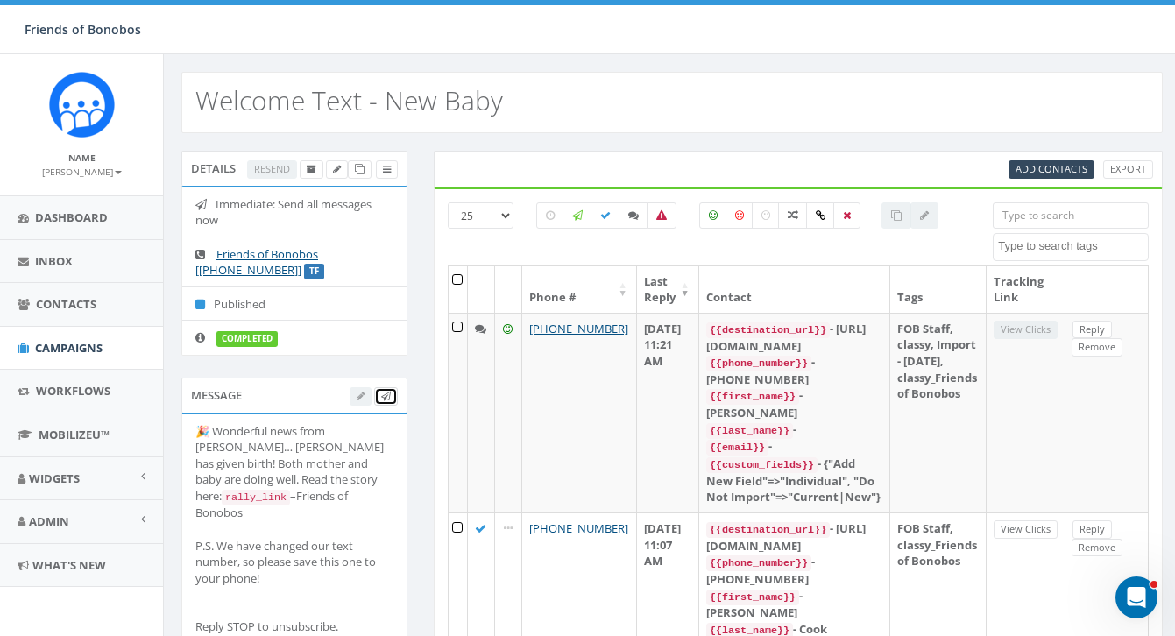
click at [387, 401] on span at bounding box center [386, 395] width 10 height 13
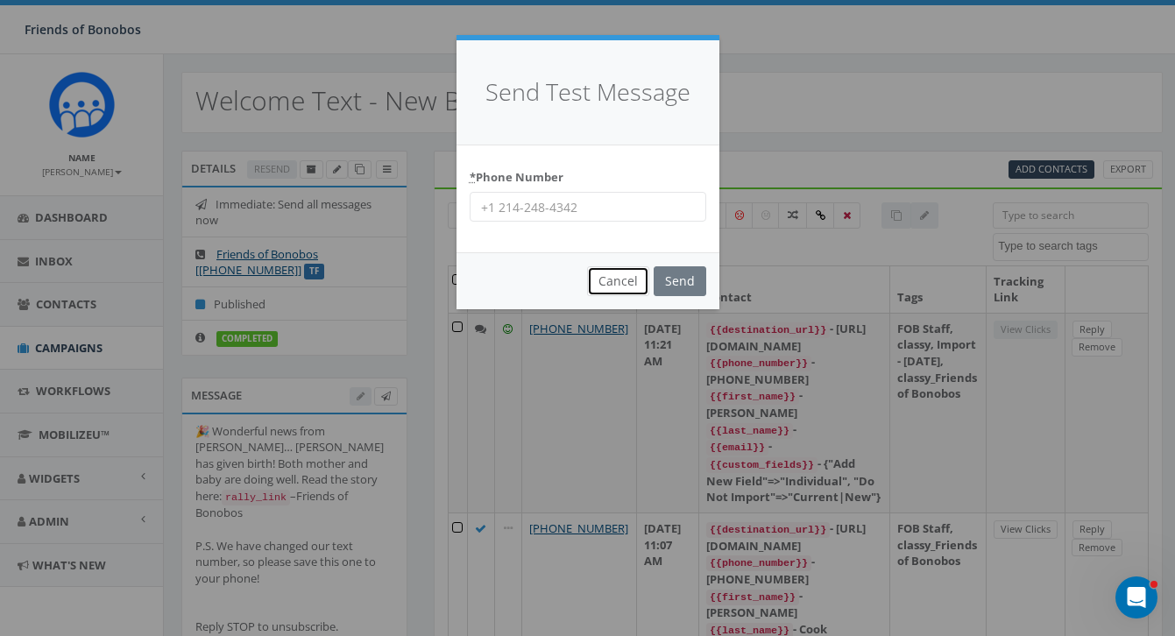
click at [622, 276] on button "Cancel" at bounding box center [618, 281] width 62 height 30
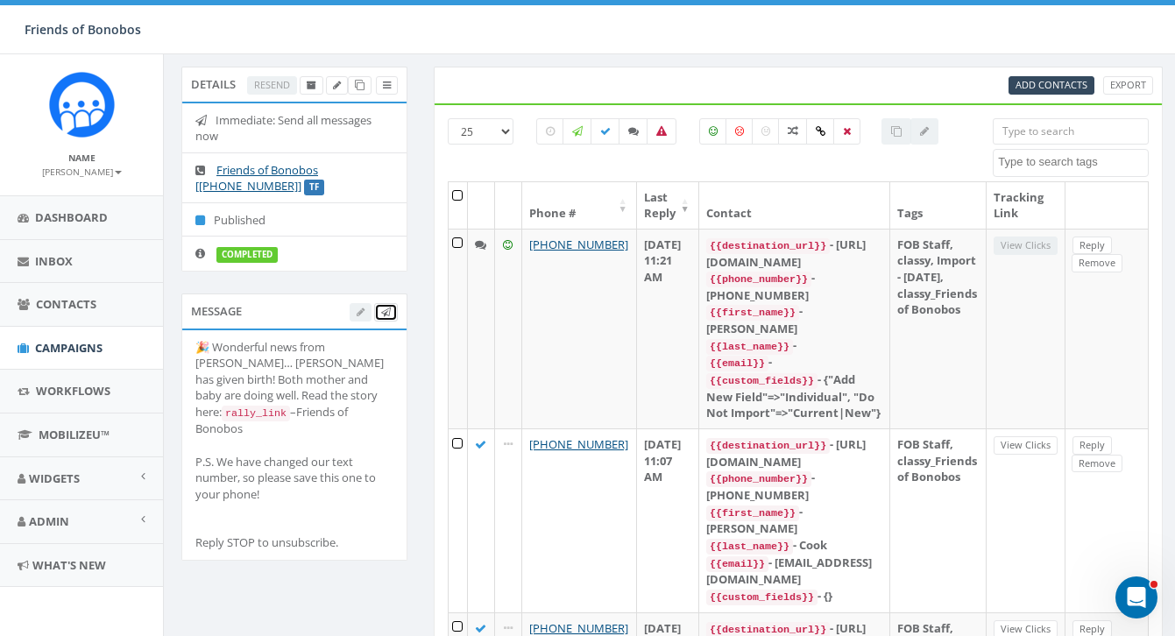
scroll to position [88, 0]
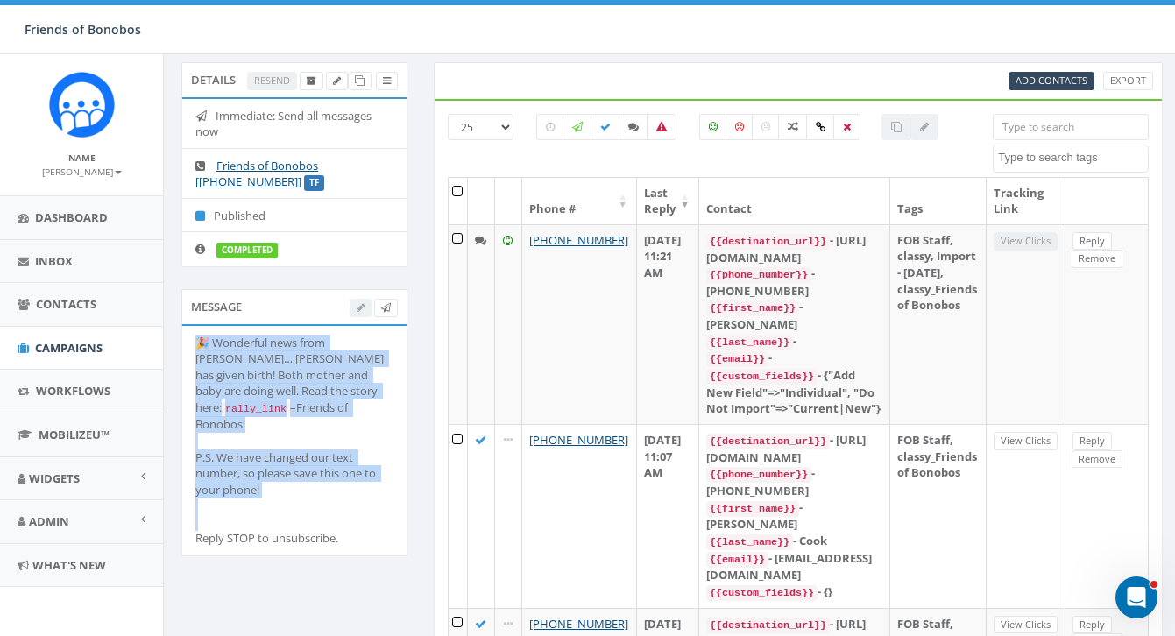
drag, startPoint x: 280, startPoint y: 517, endPoint x: 177, endPoint y: 345, distance: 200.5
click at [177, 345] on div "Message 🎉 Wonderful news from Lola ya Bonobo… Ndjili has given birth! Both moth…" at bounding box center [294, 433] width 252 height 289
copy div "🎉 Wonderful news from Lola ya Bonobo… Ndjili has given birth! Both mother and b…"
click at [79, 344] on span "Campaigns" at bounding box center [68, 348] width 67 height 16
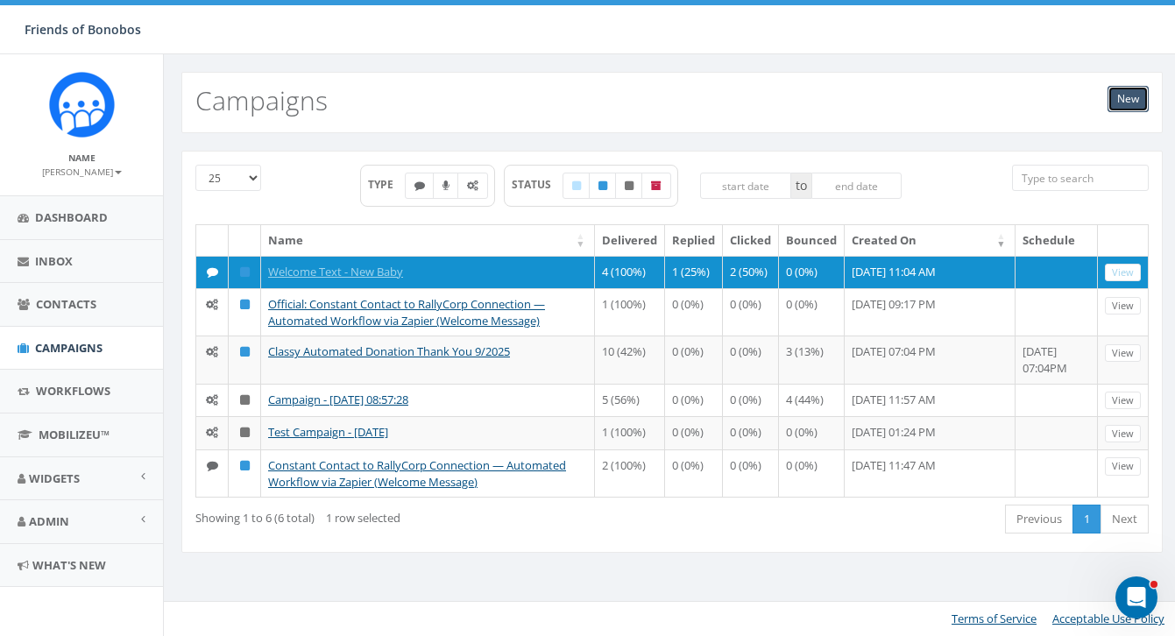
click at [1125, 103] on link "New" at bounding box center [1128, 99] width 41 height 26
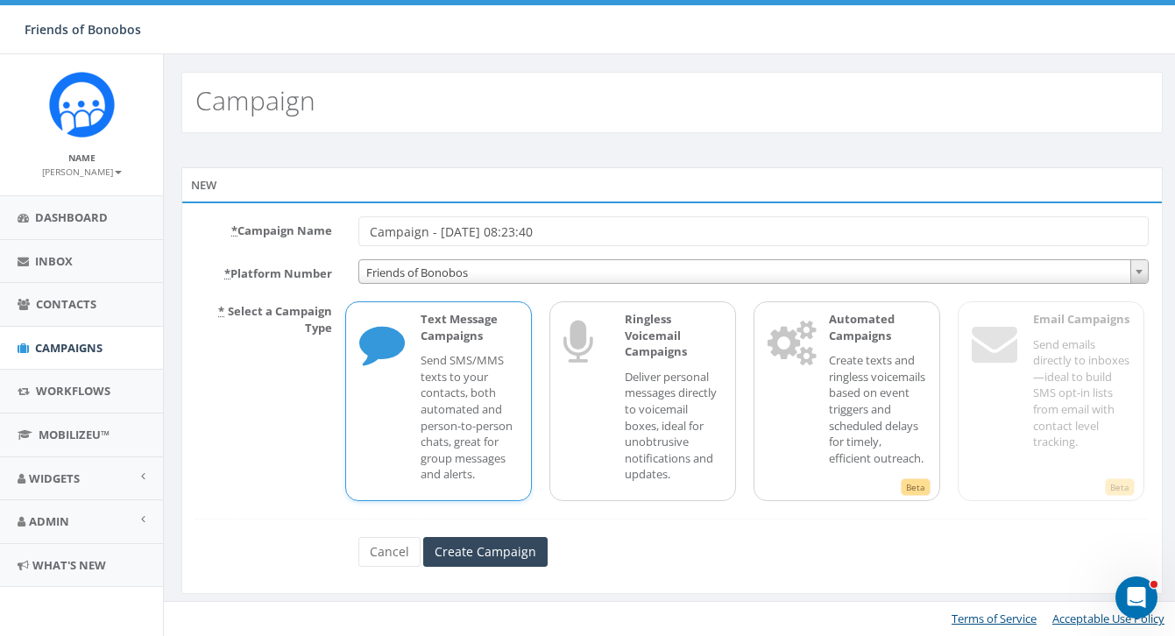
drag, startPoint x: 575, startPoint y: 237, endPoint x: 272, endPoint y: 237, distance: 303.2
click at [272, 237] on div "* Campaign Name Campaign - [DATE] 08:23:40" at bounding box center [672, 231] width 980 height 30
type input "Link test new baby"
click at [482, 548] on input "Create Campaign" at bounding box center [485, 552] width 124 height 30
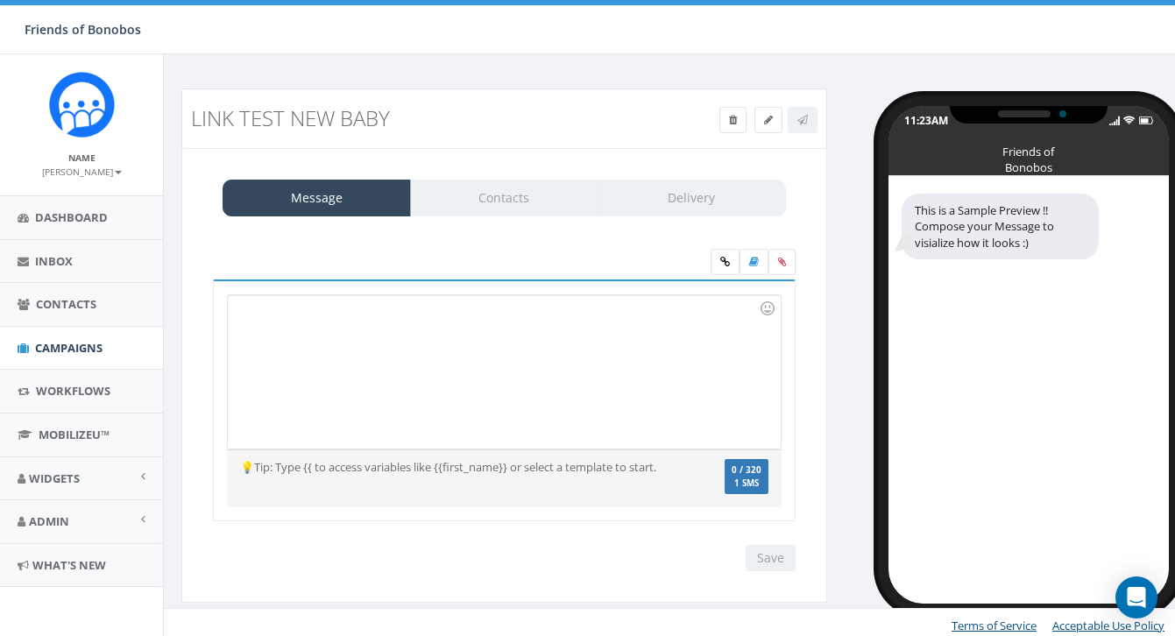
click at [513, 336] on div at bounding box center [504, 371] width 552 height 153
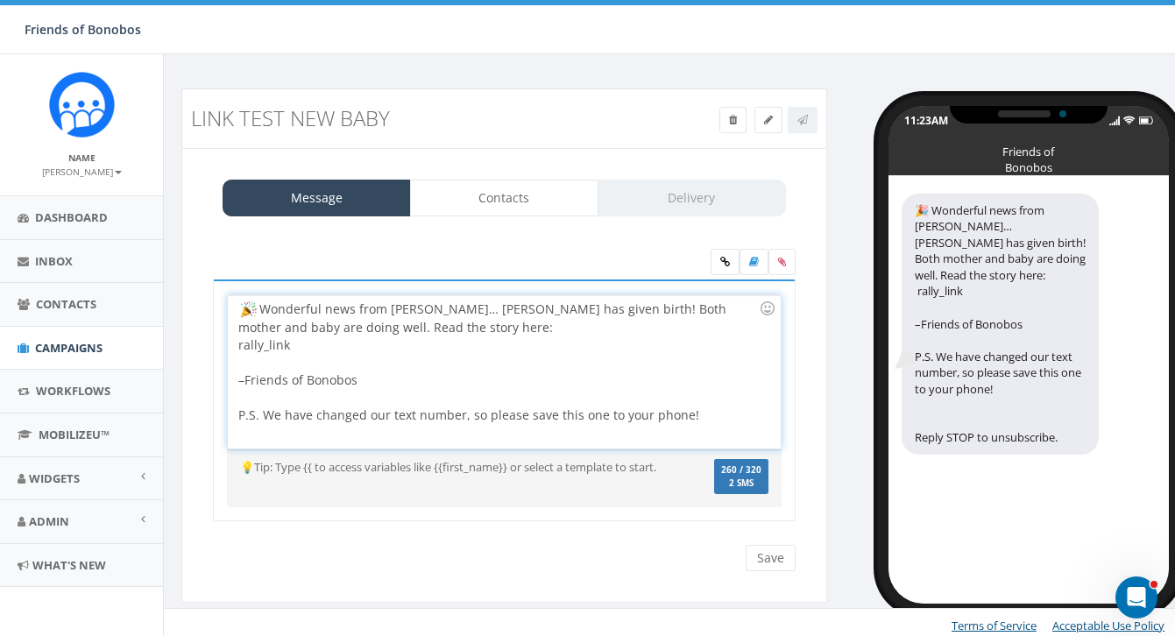
click at [329, 356] on div at bounding box center [498, 363] width 520 height 18
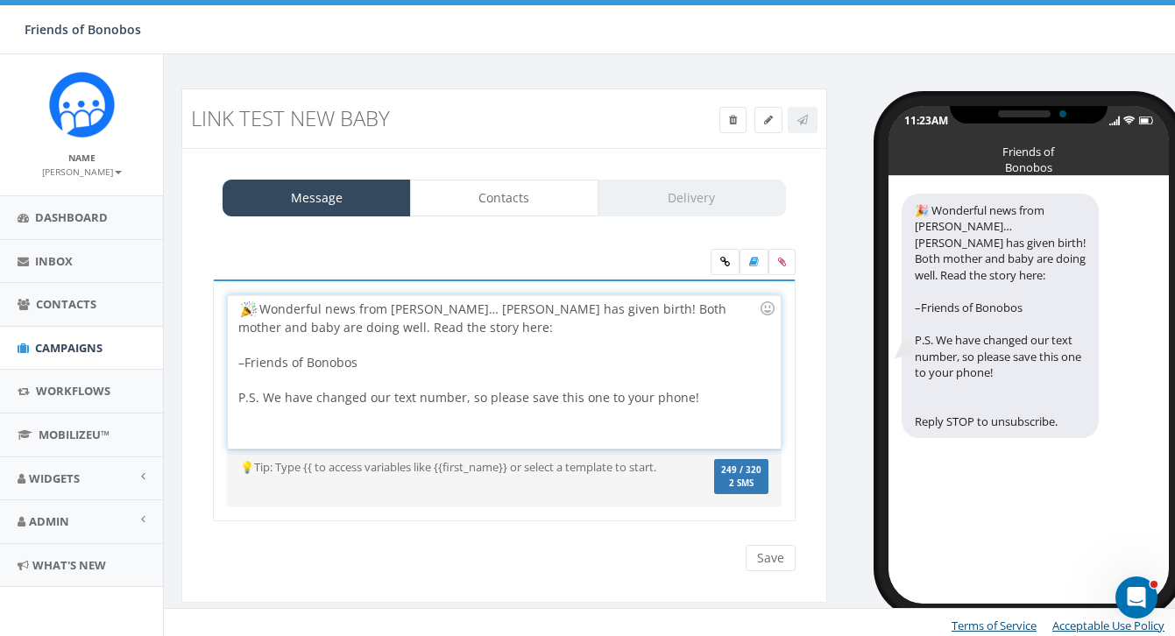
click at [460, 331] on div "Wonderful news from Lola ya Bonobo… Ndjili has given birth! Both mother and bab…" at bounding box center [504, 371] width 552 height 153
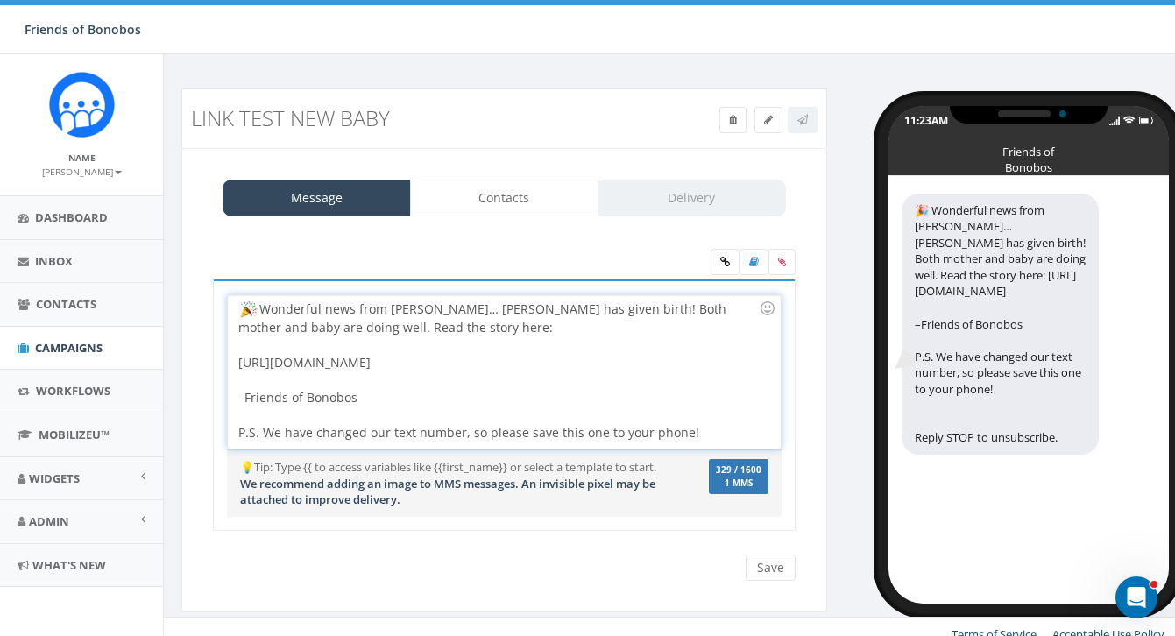
click at [747, 483] on span "1 MMS" at bounding box center [739, 483] width 46 height 9
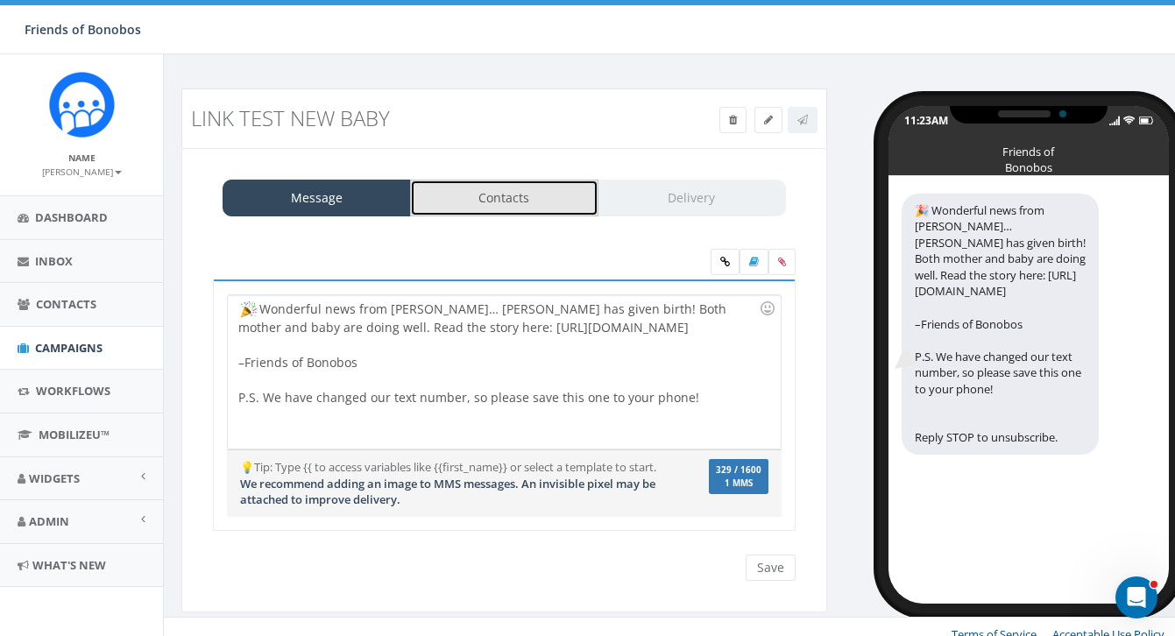
click at [519, 211] on link "Contacts" at bounding box center [504, 198] width 188 height 37
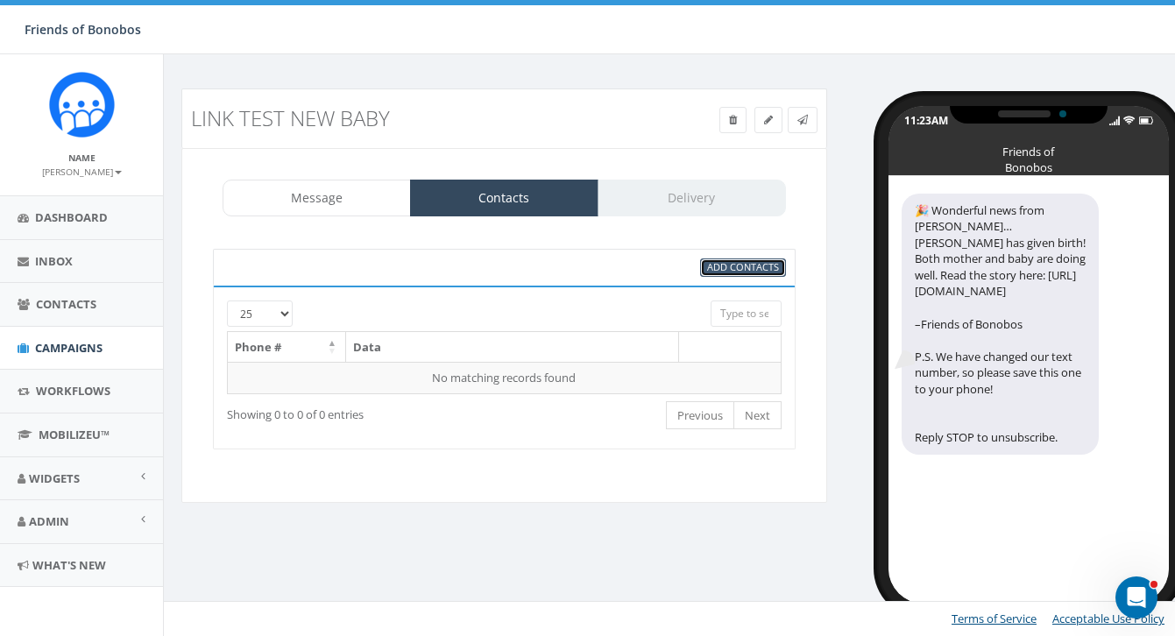
click at [766, 274] on link "Add Contacts" at bounding box center [743, 267] width 86 height 18
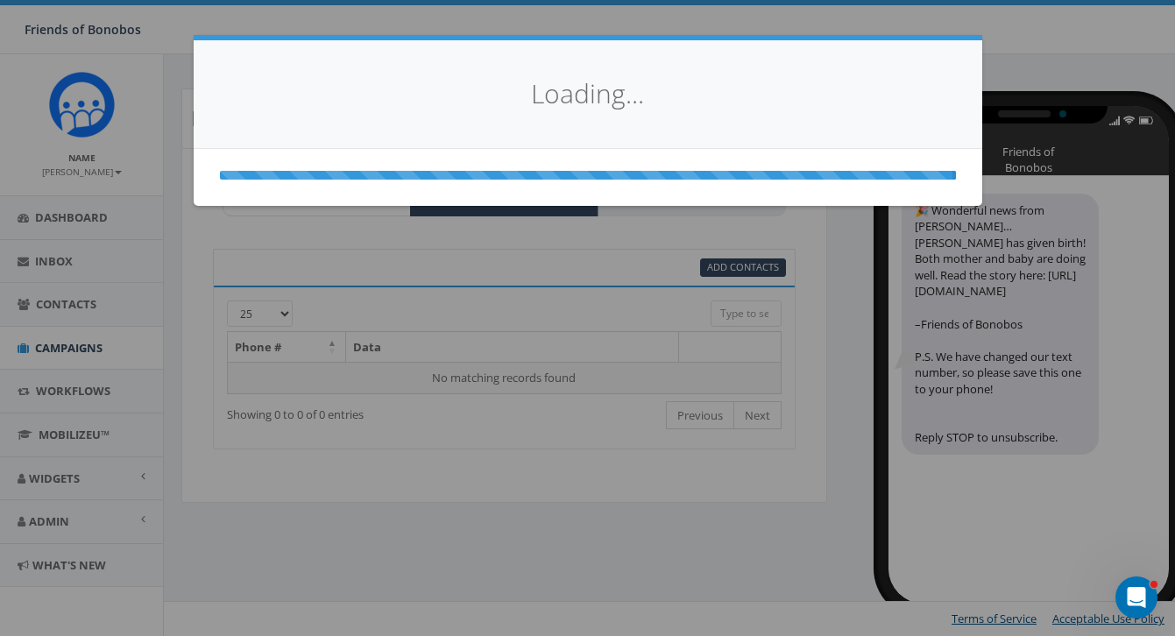
select select
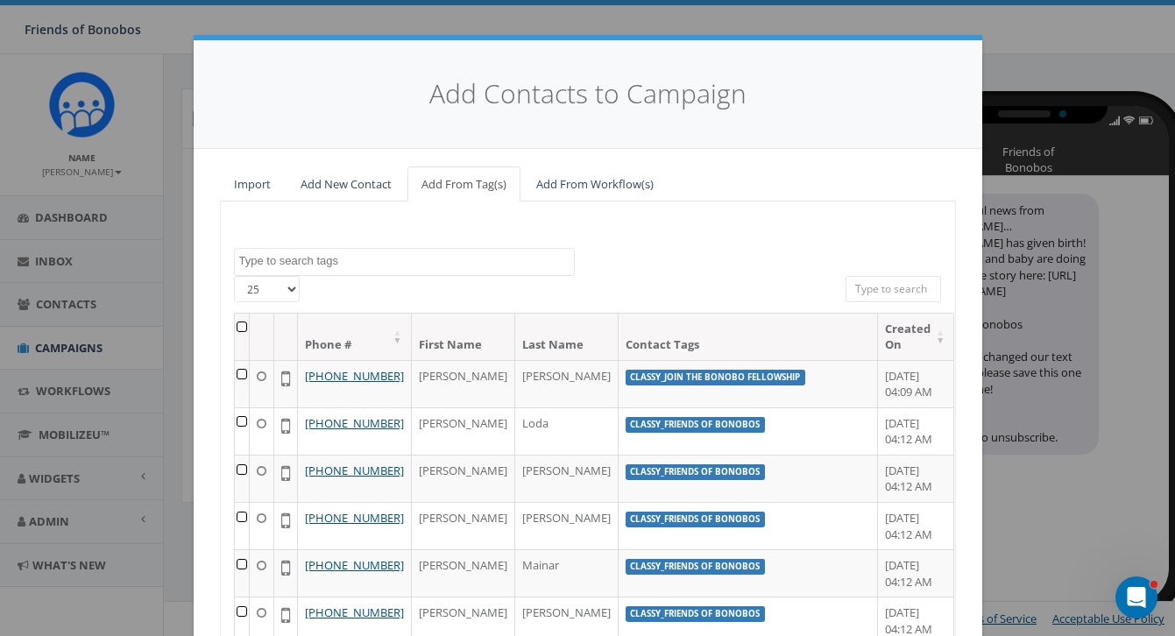
click at [384, 270] on span at bounding box center [404, 262] width 341 height 28
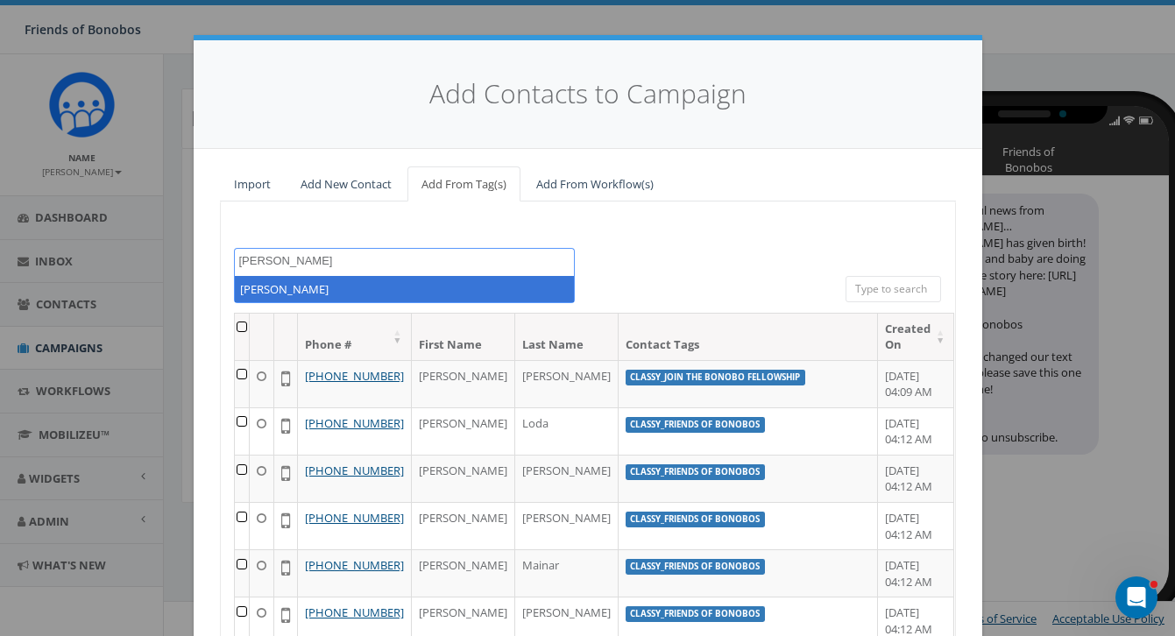
type textarea "kathleen"
select select "kathleen"
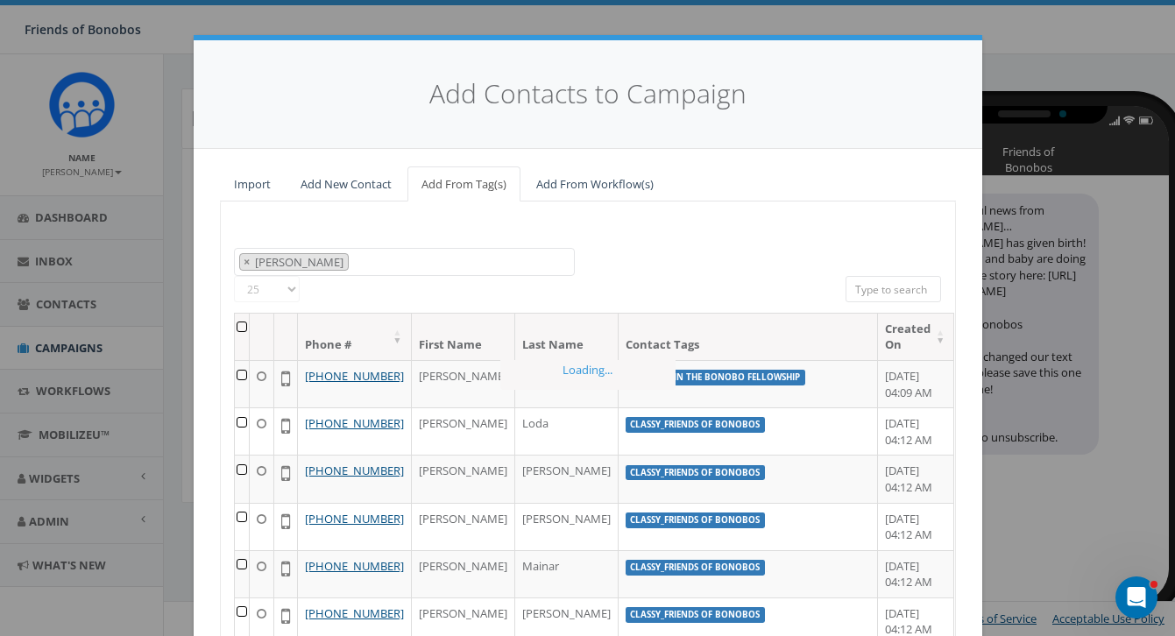
scroll to position [414, 0]
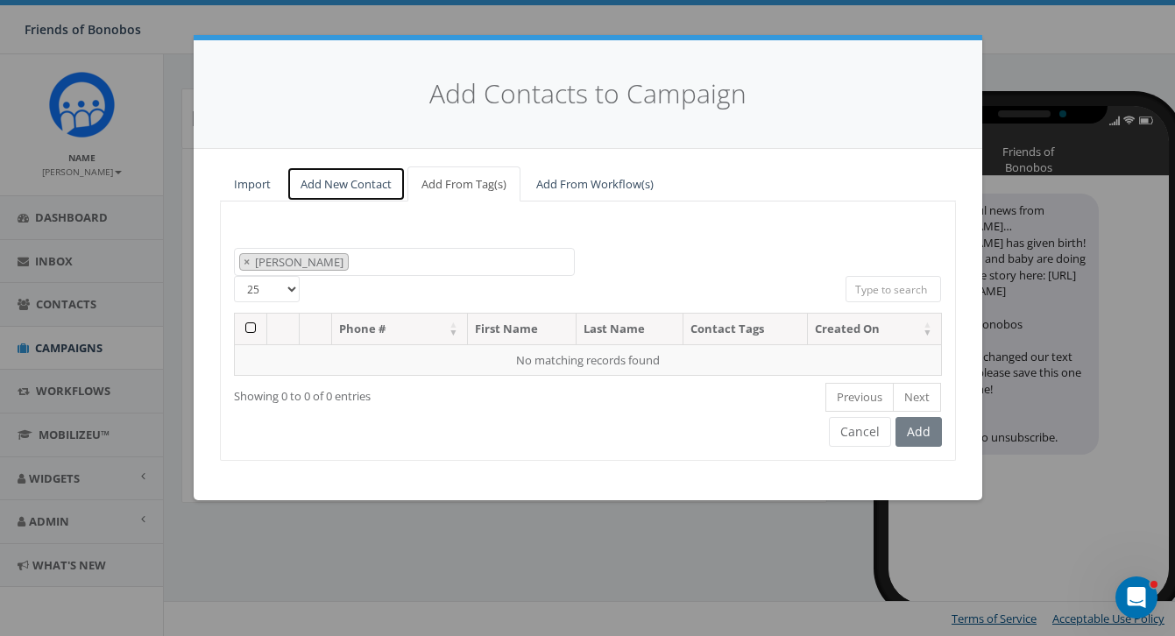
click at [363, 194] on link "Add New Contact" at bounding box center [346, 184] width 119 height 36
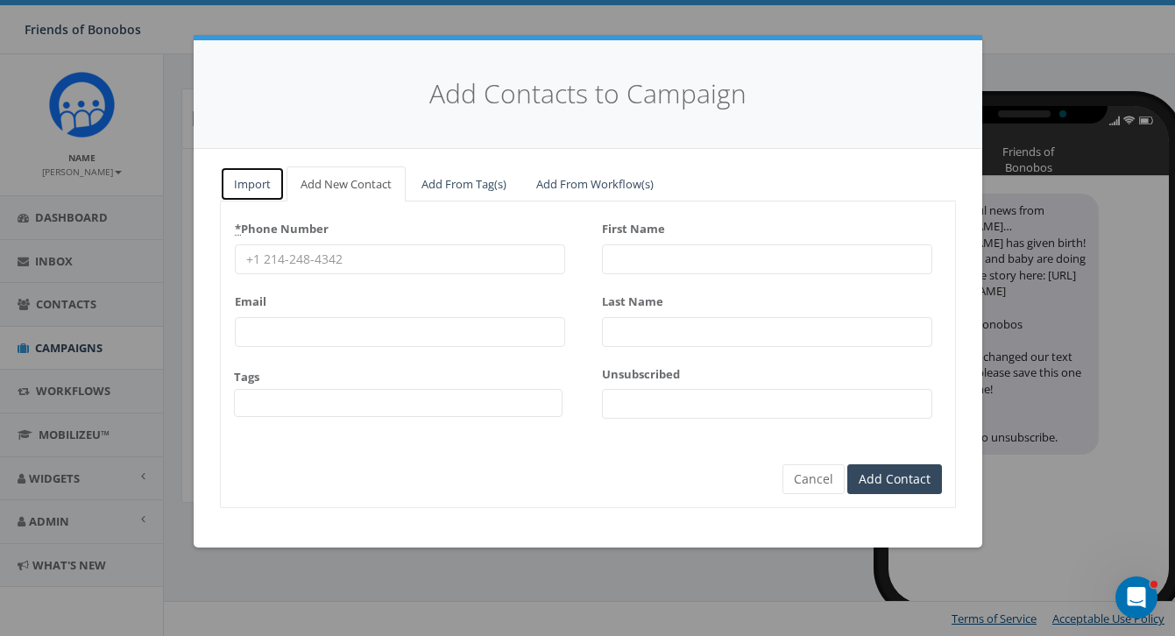
click at [254, 192] on link "Import" at bounding box center [252, 184] width 65 height 36
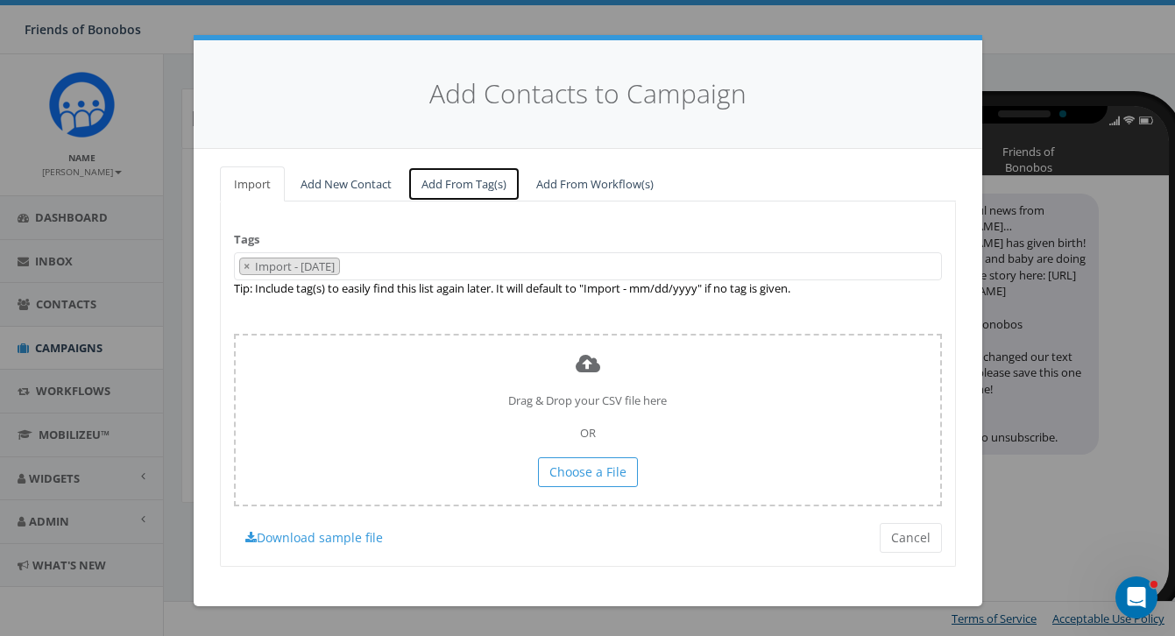
click at [436, 186] on link "Add From Tag(s)" at bounding box center [463, 184] width 113 height 36
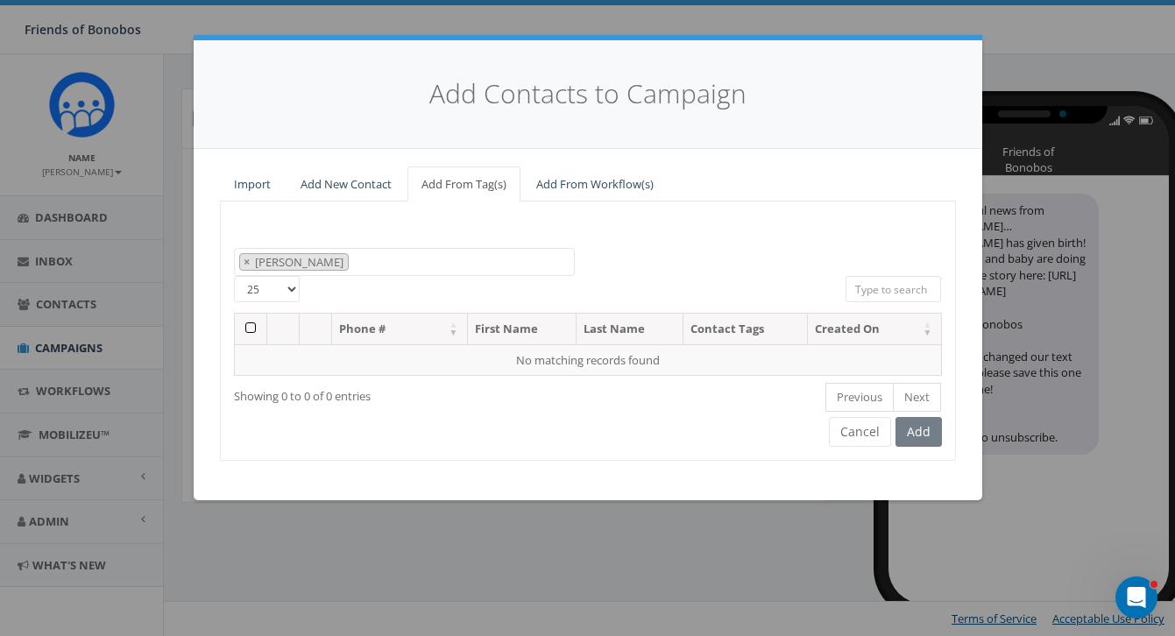
drag, startPoint x: 384, startPoint y: 271, endPoint x: 201, endPoint y: 268, distance: 183.1
click at [201, 269] on div "Import Add New Contact Add From Tag(s) Add From Workflow(s) classy classy_Back …" at bounding box center [588, 325] width 789 height 352
click at [240, 265] on button "×" at bounding box center [246, 262] width 13 height 17
select select
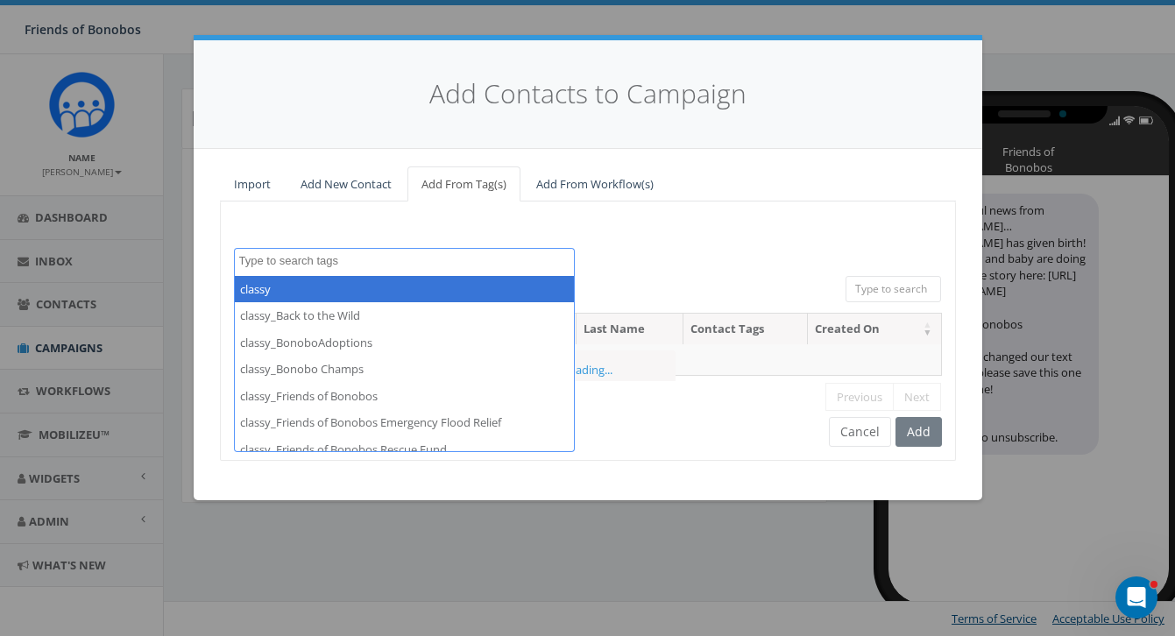
scroll to position [413, 0]
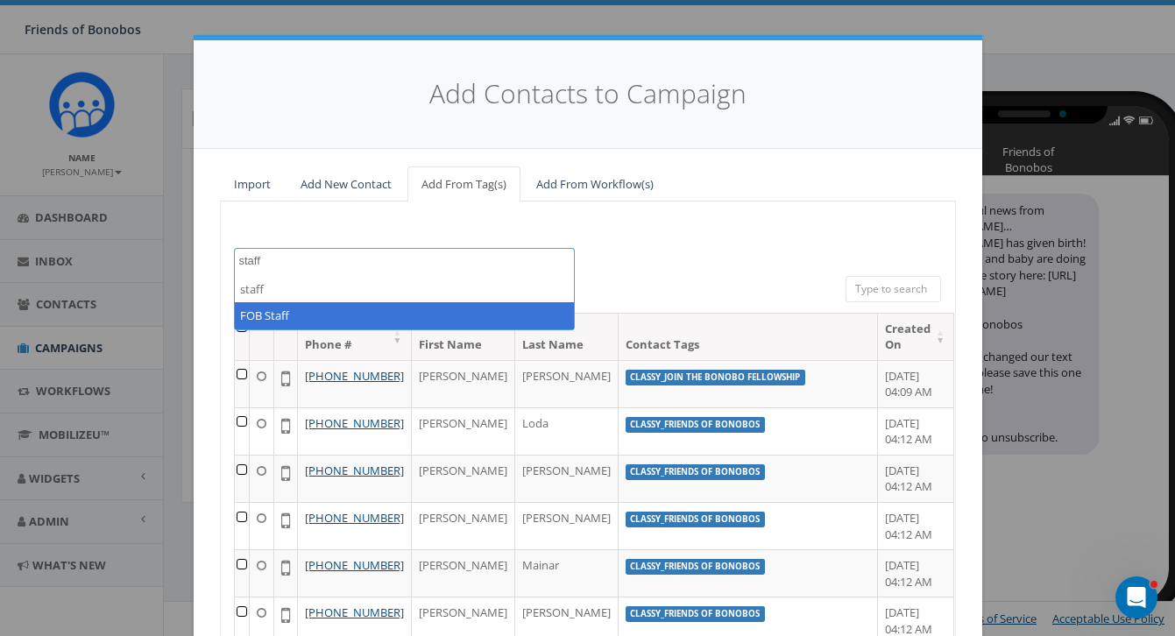
type textarea "staff"
select select "FOB Staff"
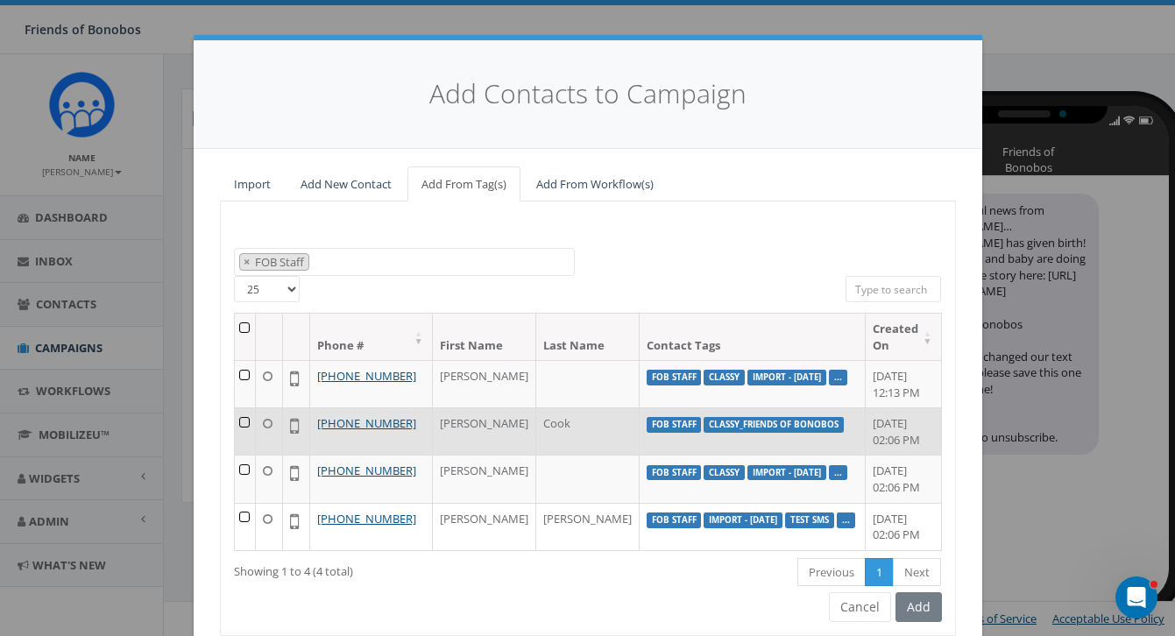
click at [248, 425] on td at bounding box center [246, 430] width 22 height 47
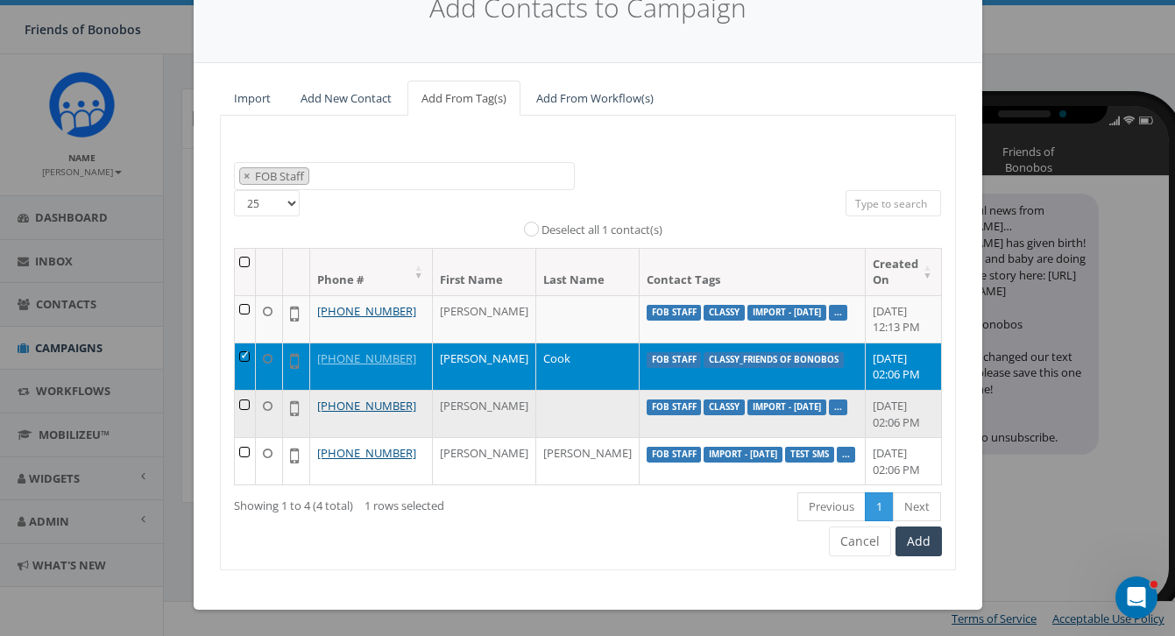
scroll to position [103, 0]
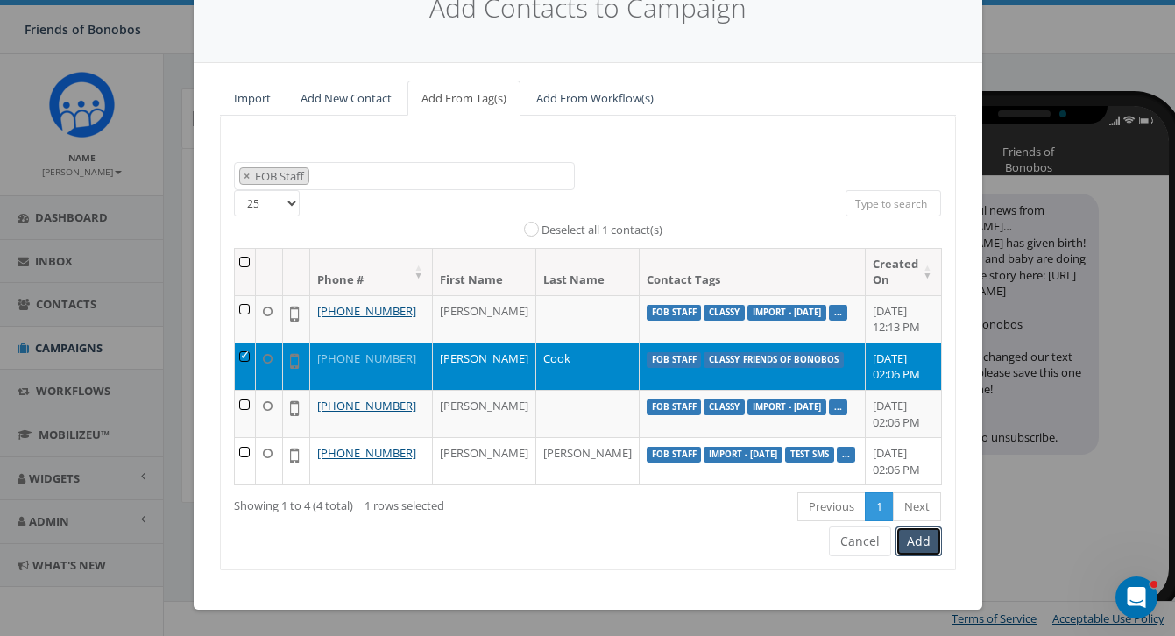
click at [909, 541] on button "Add" at bounding box center [918, 542] width 46 height 30
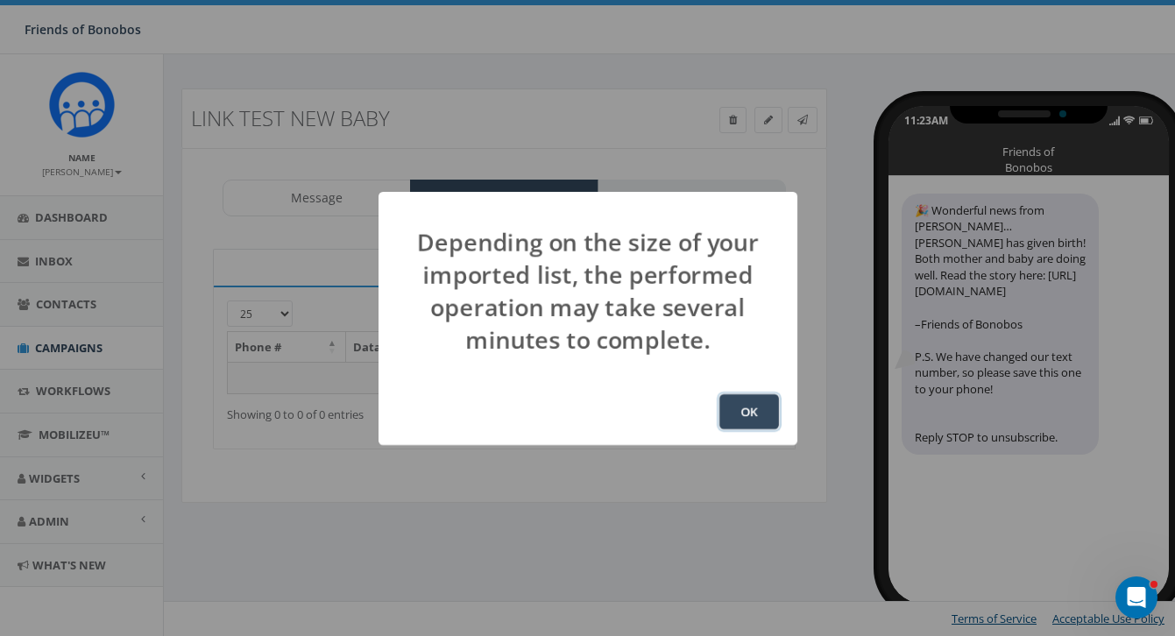
click at [757, 414] on button "OK" at bounding box center [749, 411] width 60 height 35
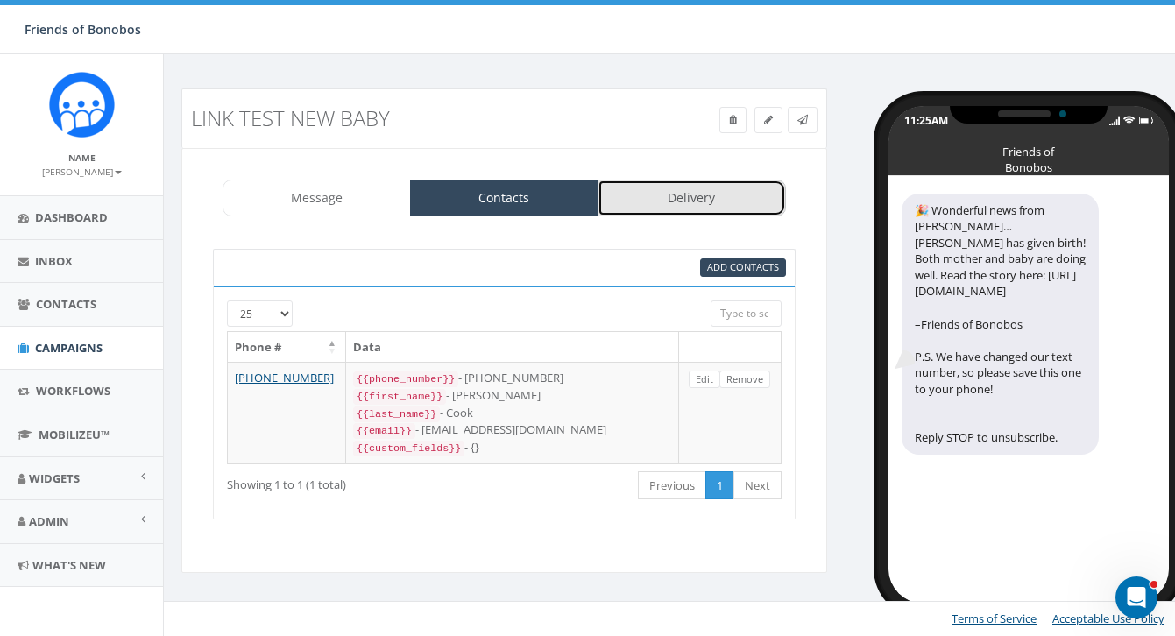
click at [677, 208] on link "Delivery" at bounding box center [692, 198] width 188 height 37
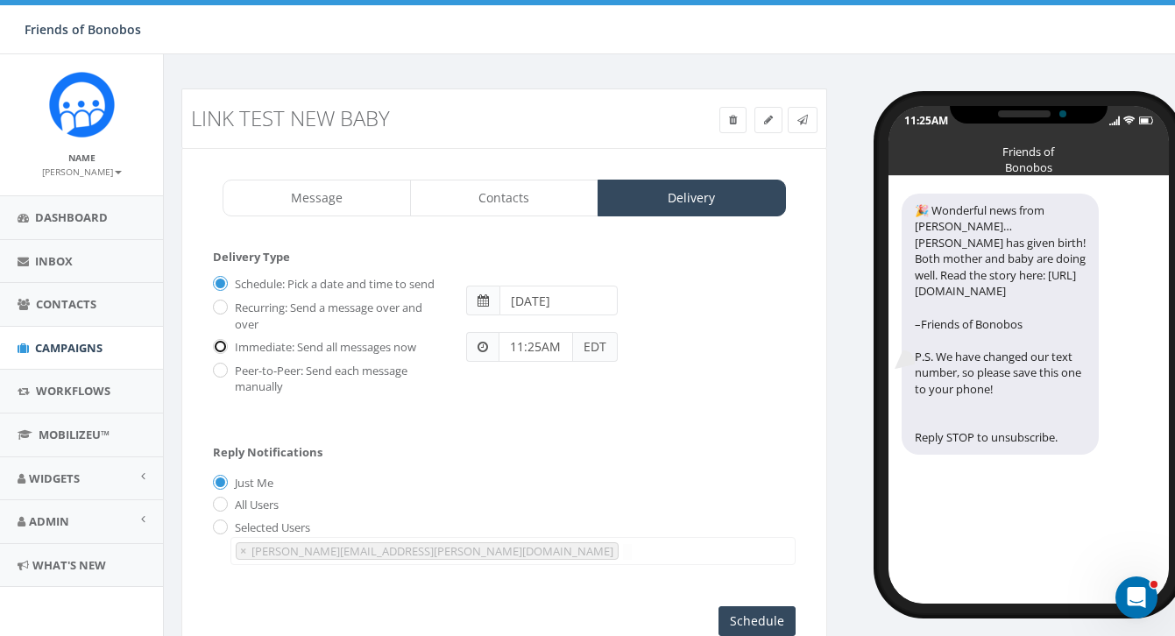
click at [217, 347] on input "Immediate: Send all messages now" at bounding box center [218, 347] width 11 height 11
radio input "true"
click at [750, 625] on input "Send Now" at bounding box center [754, 621] width 82 height 30
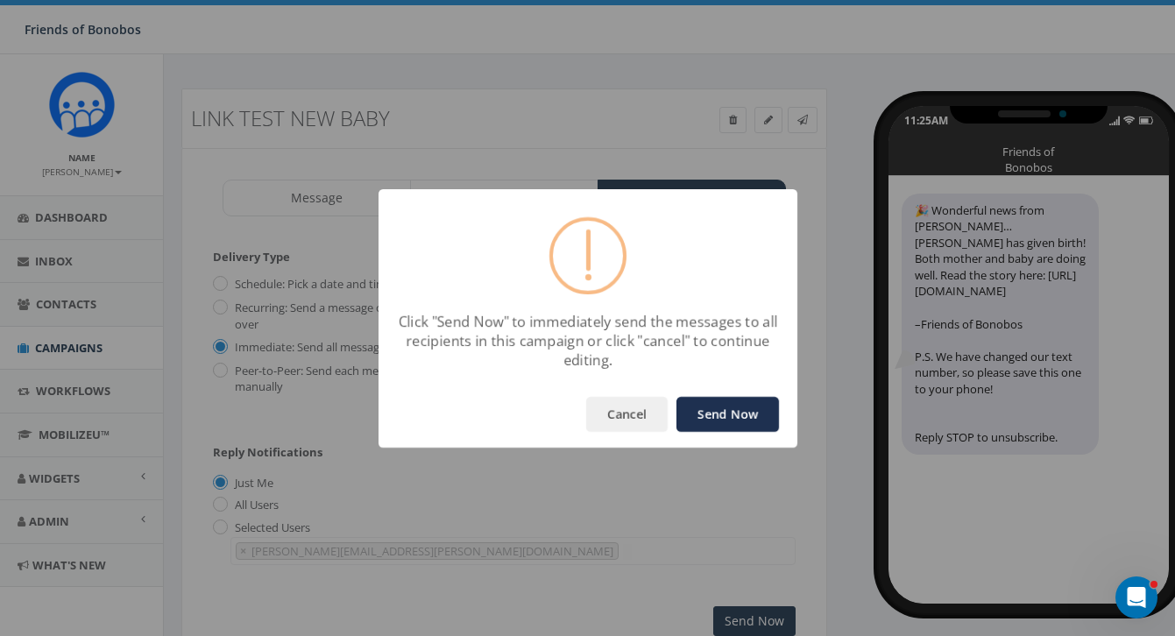
click at [752, 394] on div "Cancel Send Now" at bounding box center [588, 414] width 419 height 67
click at [744, 419] on button "Send Now" at bounding box center [727, 414] width 103 height 35
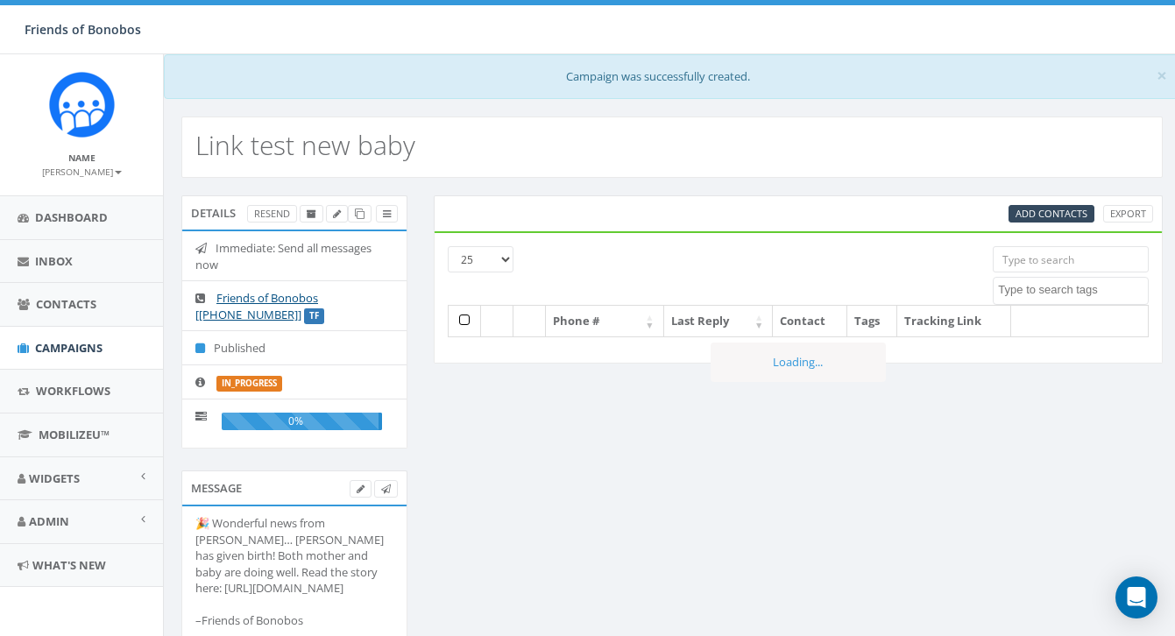
select select
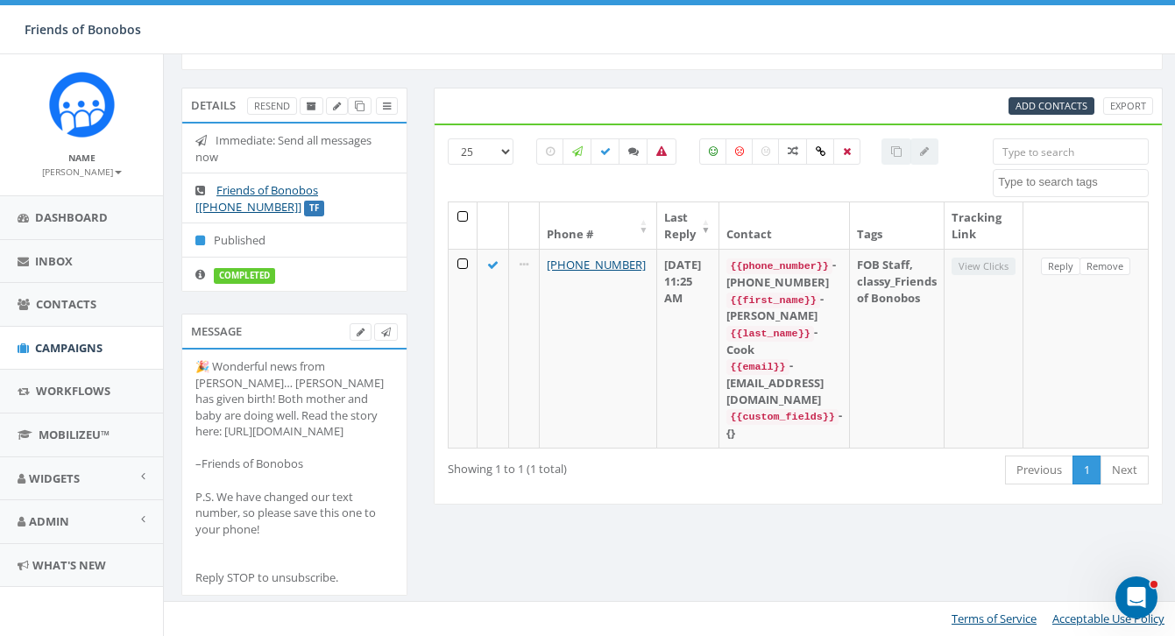
scroll to position [139, 0]
click at [275, 88] on div "Details Resend" at bounding box center [294, 105] width 226 height 35
click at [275, 97] on link "Resend" at bounding box center [272, 106] width 50 height 18
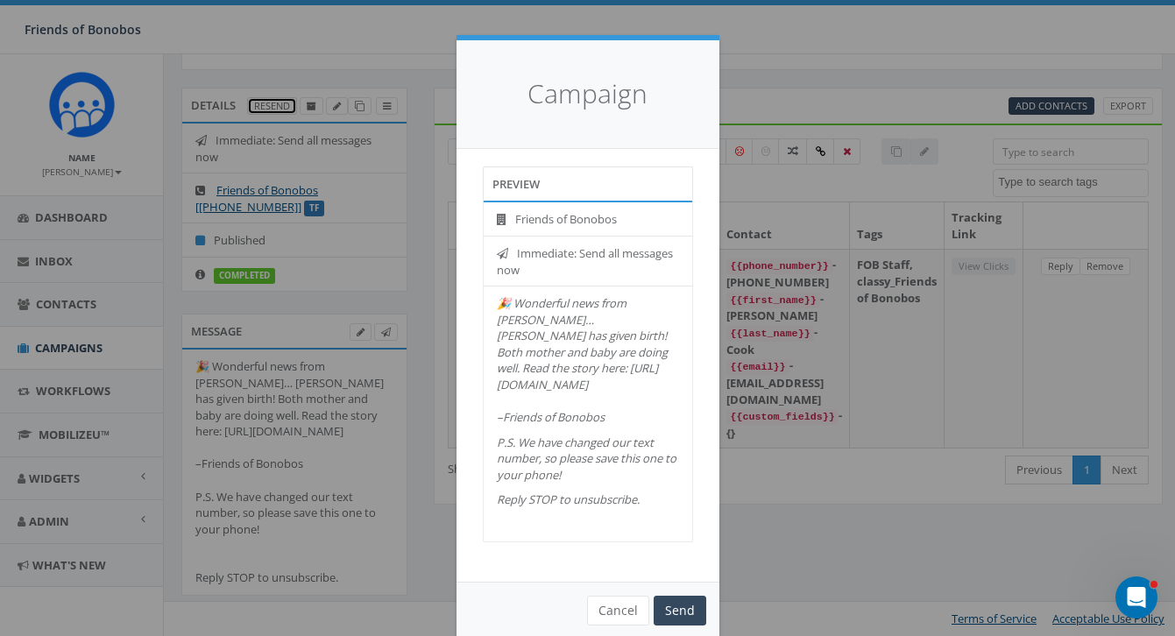
scroll to position [46, 0]
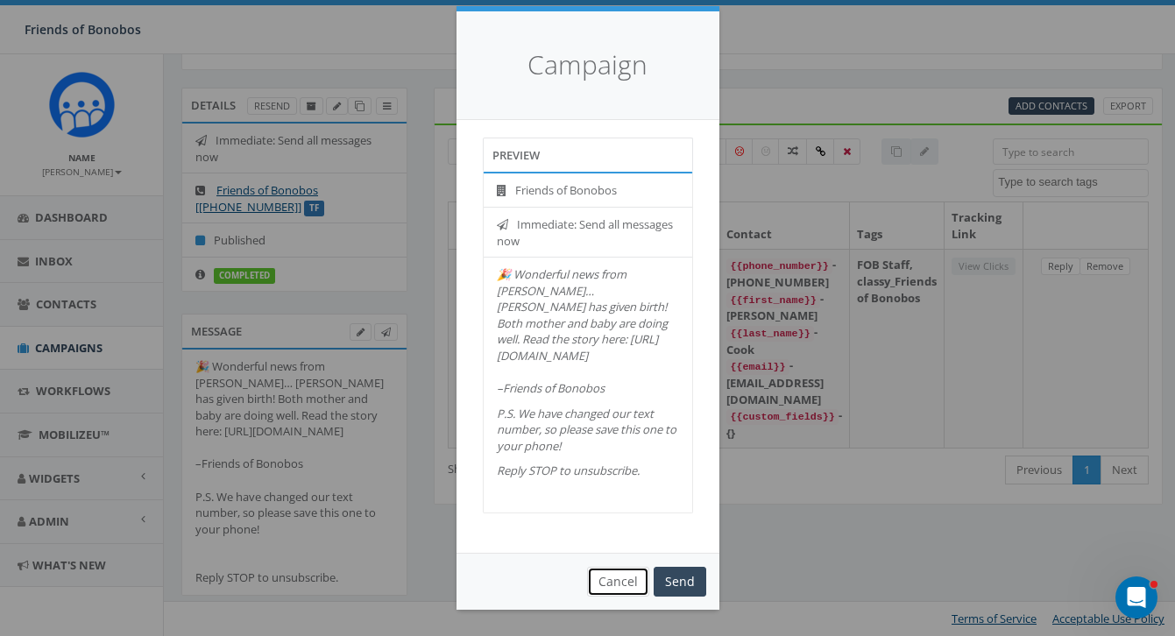
click at [622, 589] on button "Cancel" at bounding box center [618, 582] width 62 height 30
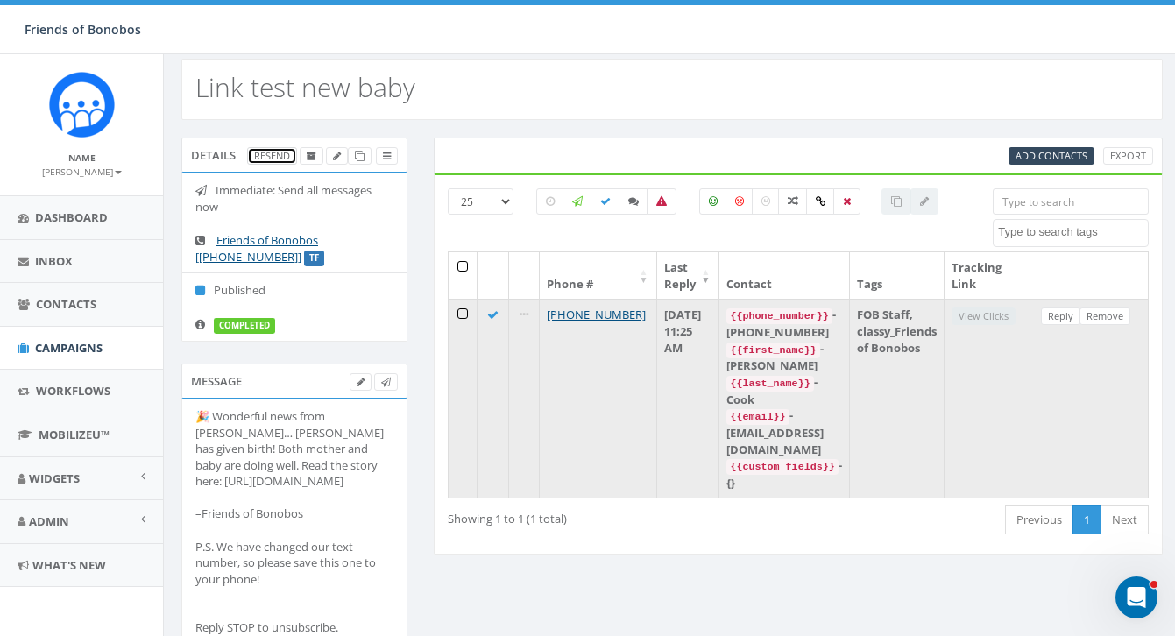
scroll to position [0, 0]
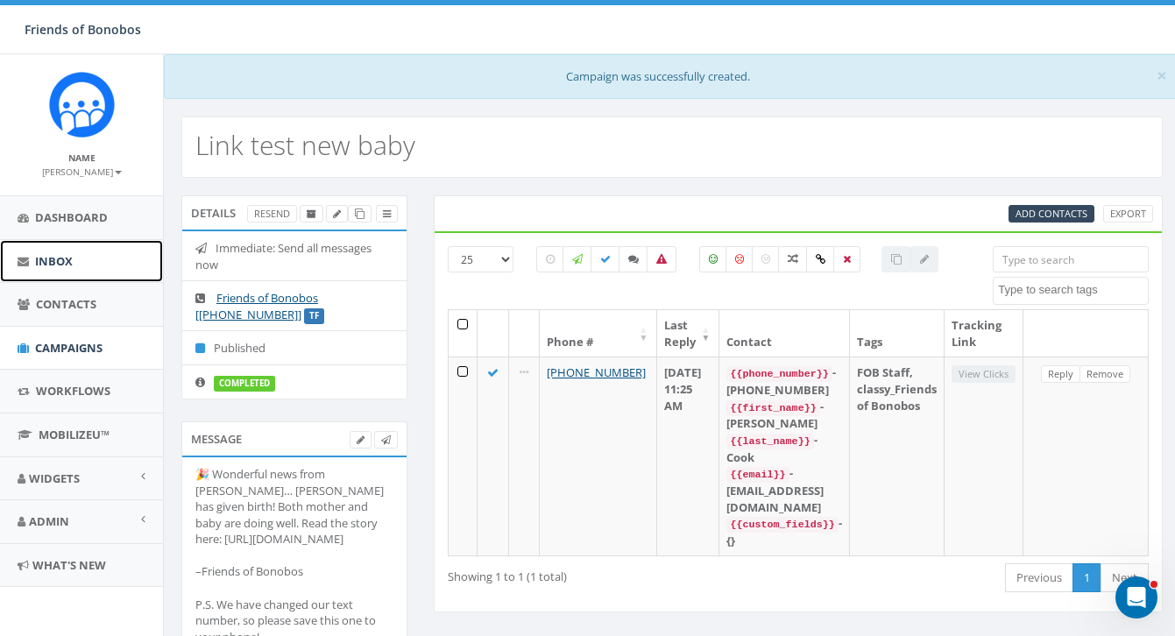
click at [96, 254] on link "Inbox" at bounding box center [81, 261] width 163 height 43
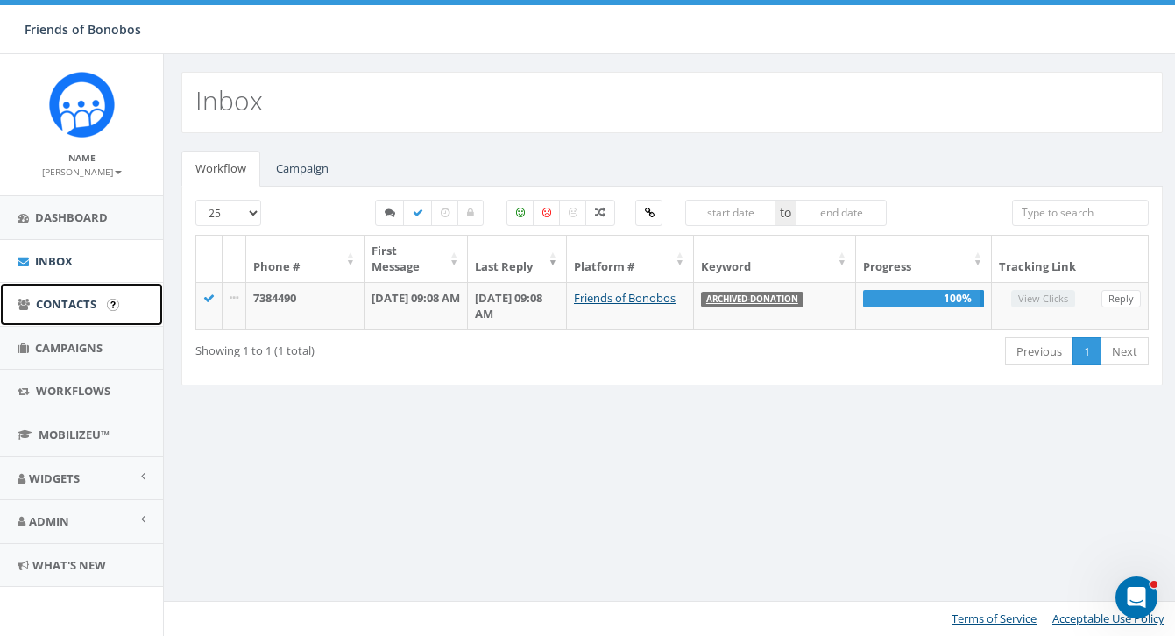
click at [84, 312] on span "Contacts" at bounding box center [66, 304] width 60 height 16
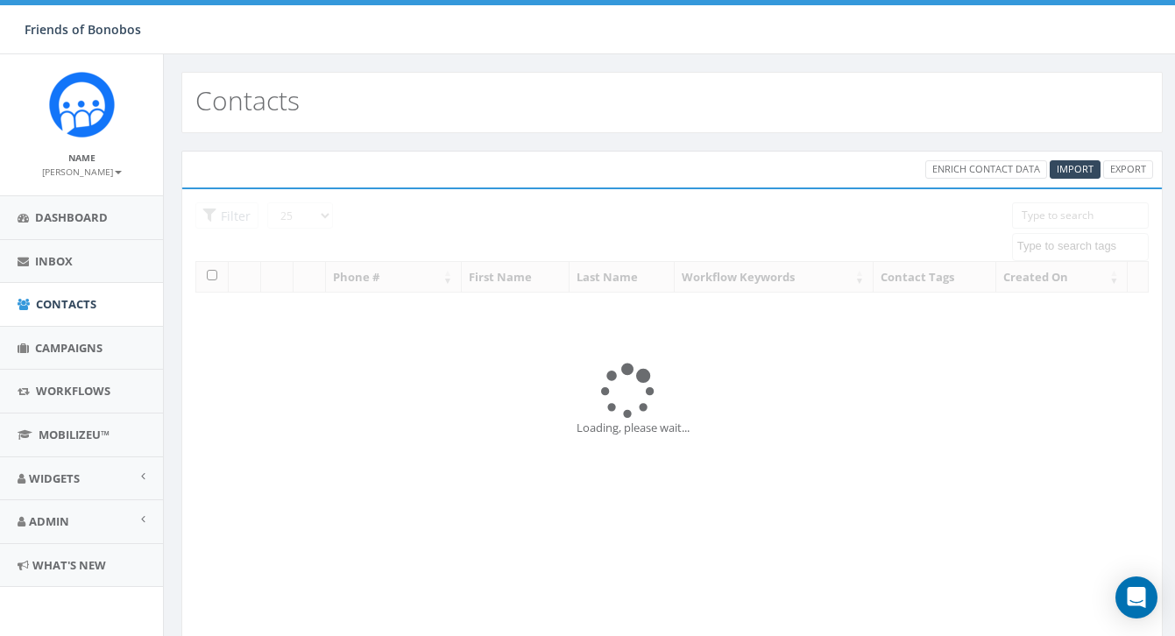
select select
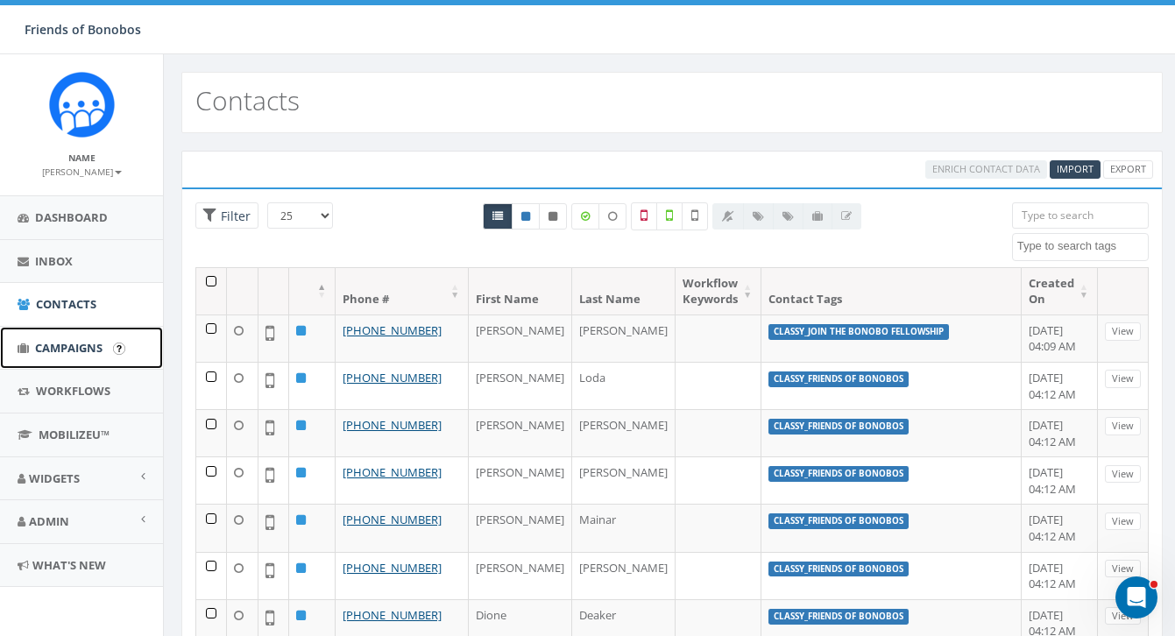
click at [80, 336] on link "Campaigns" at bounding box center [81, 348] width 163 height 43
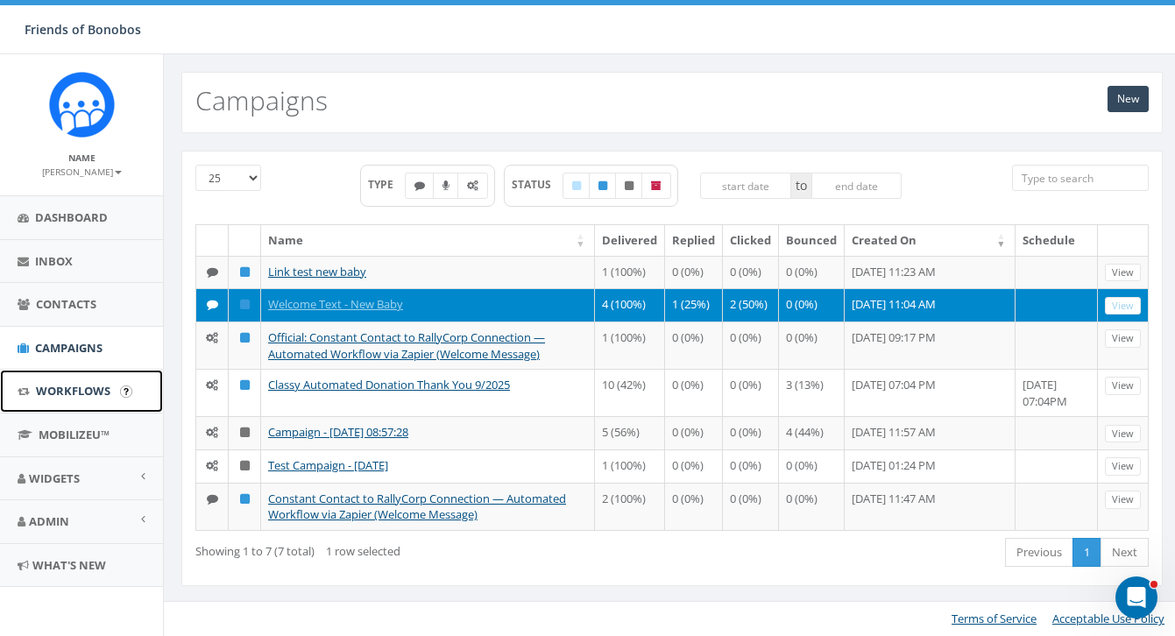
click at [110, 393] on link "Workflows" at bounding box center [81, 391] width 163 height 43
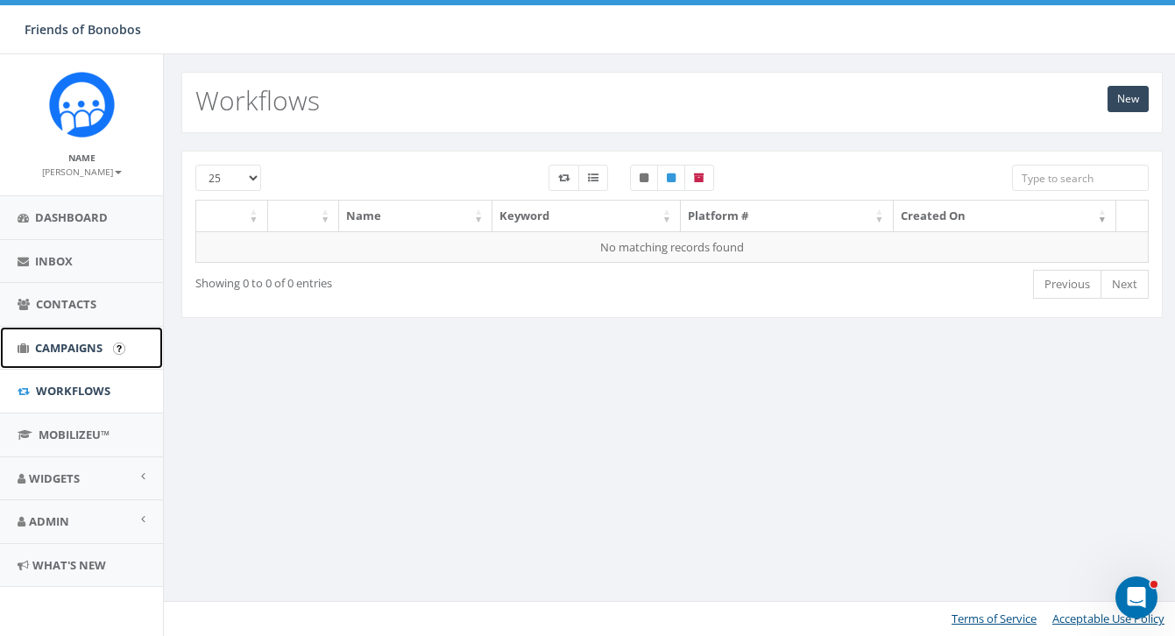
click at [82, 345] on span "Campaigns" at bounding box center [68, 348] width 67 height 16
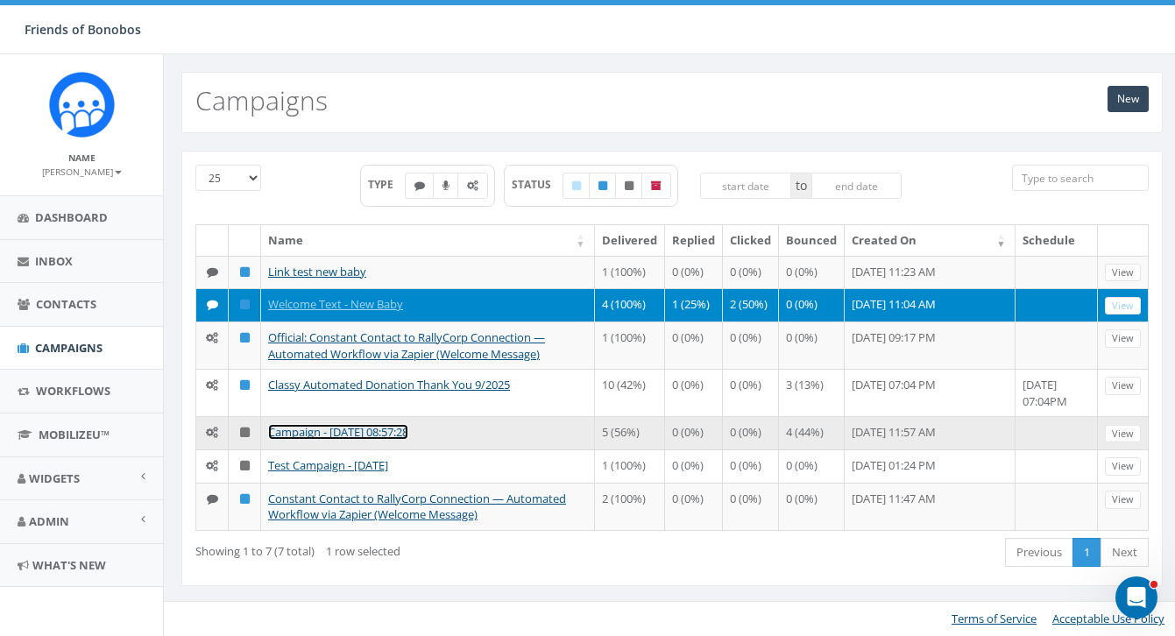
click at [387, 439] on link "Campaign - [DATE] 08:57:28" at bounding box center [338, 432] width 140 height 16
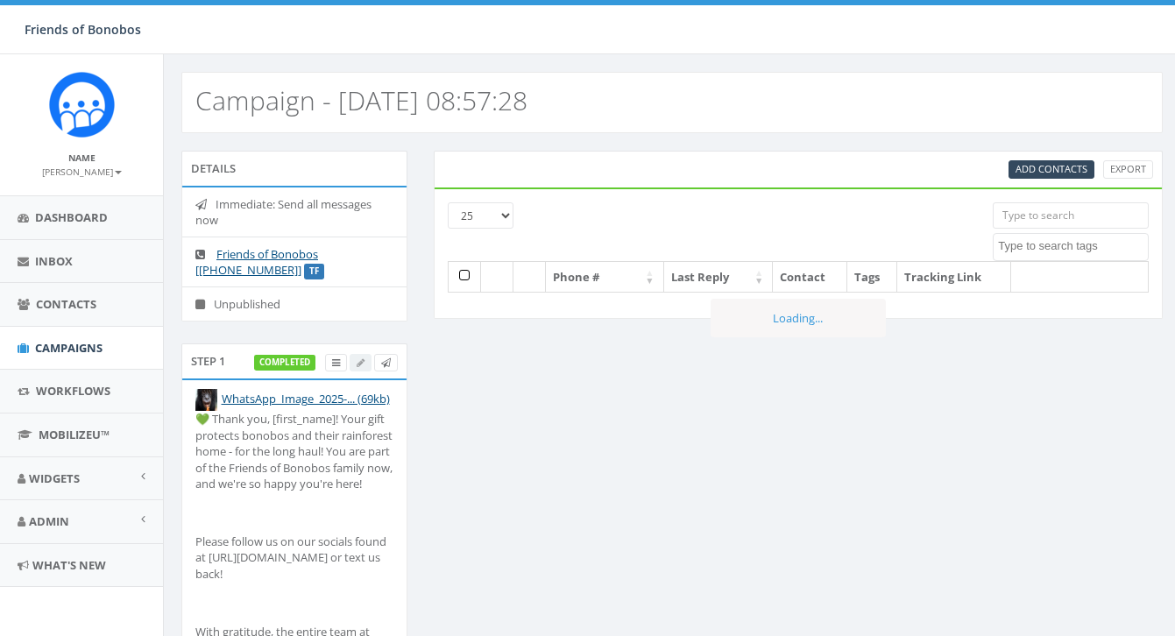
select select
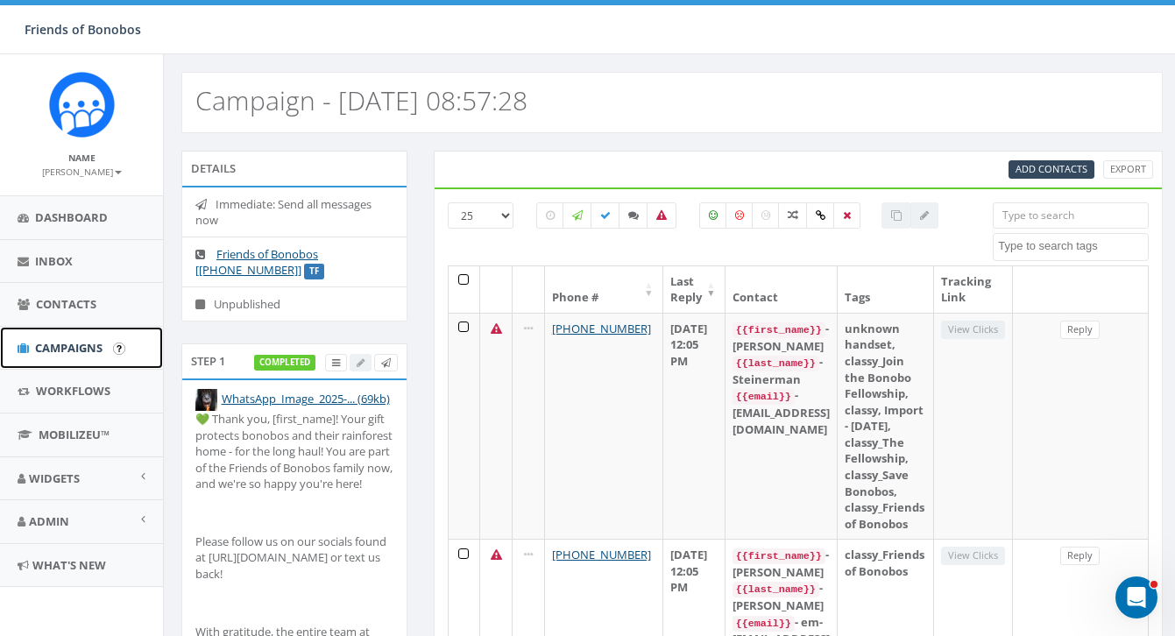
click at [81, 354] on span "Campaigns" at bounding box center [68, 348] width 67 height 16
